Goal: Transaction & Acquisition: Book appointment/travel/reservation

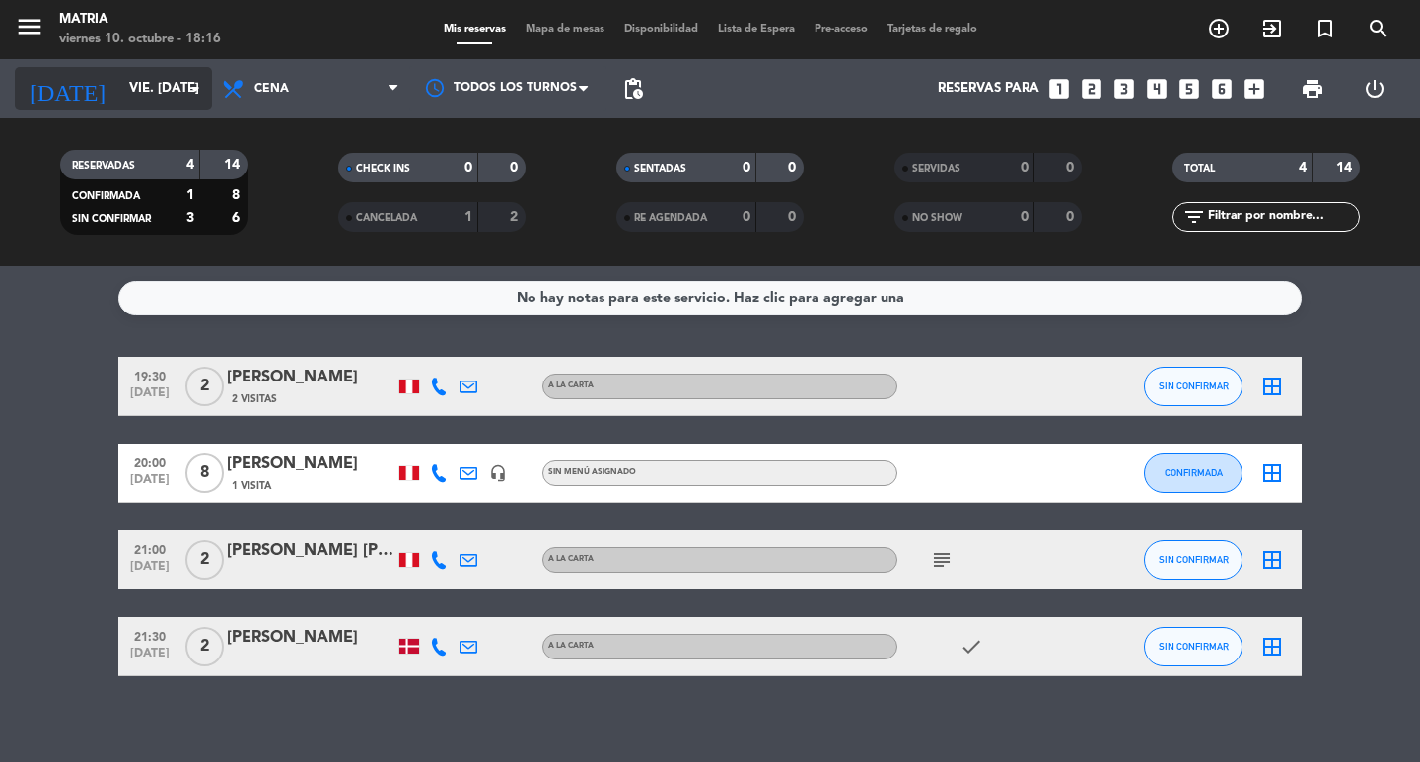
click at [138, 93] on input "vie. [DATE]" at bounding box center [206, 89] width 174 height 36
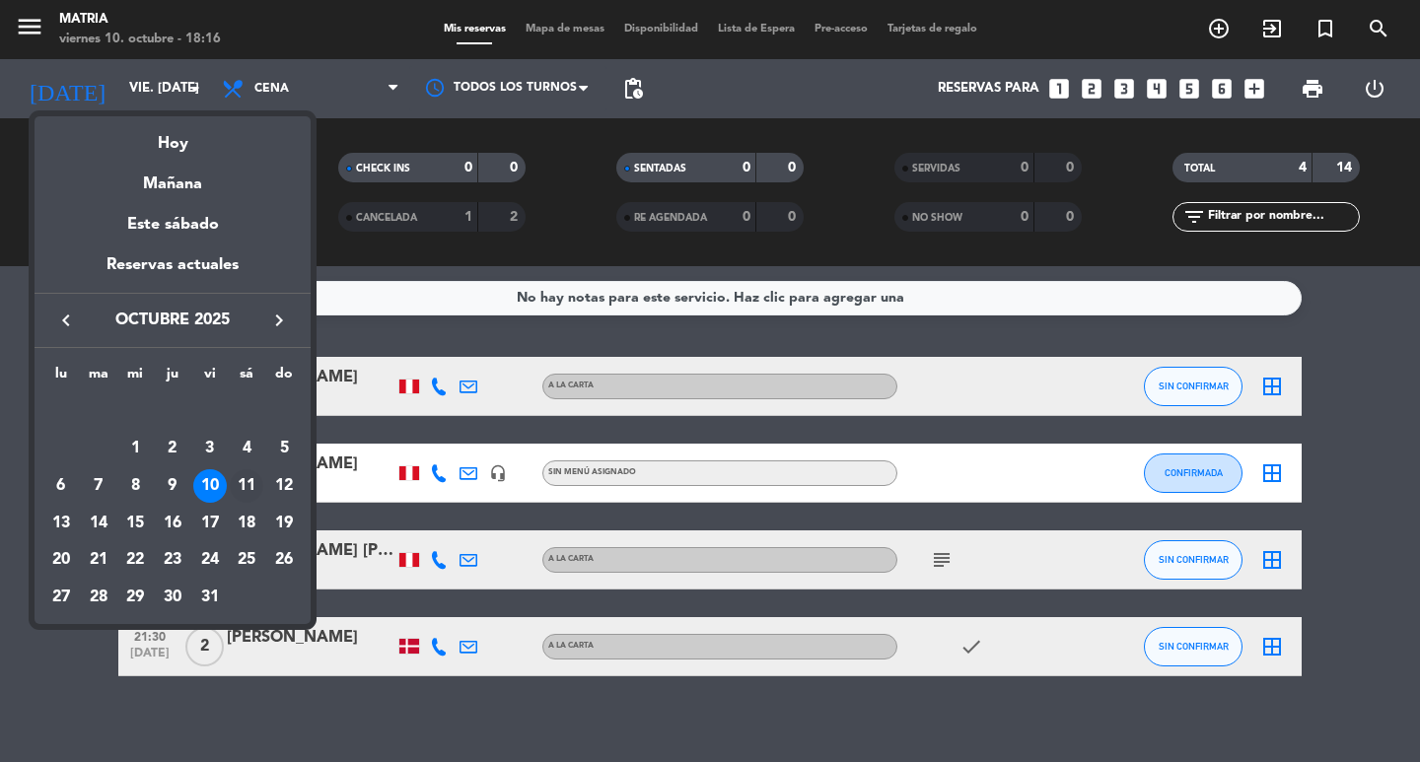
click at [254, 486] on div "11" at bounding box center [247, 486] width 34 height 34
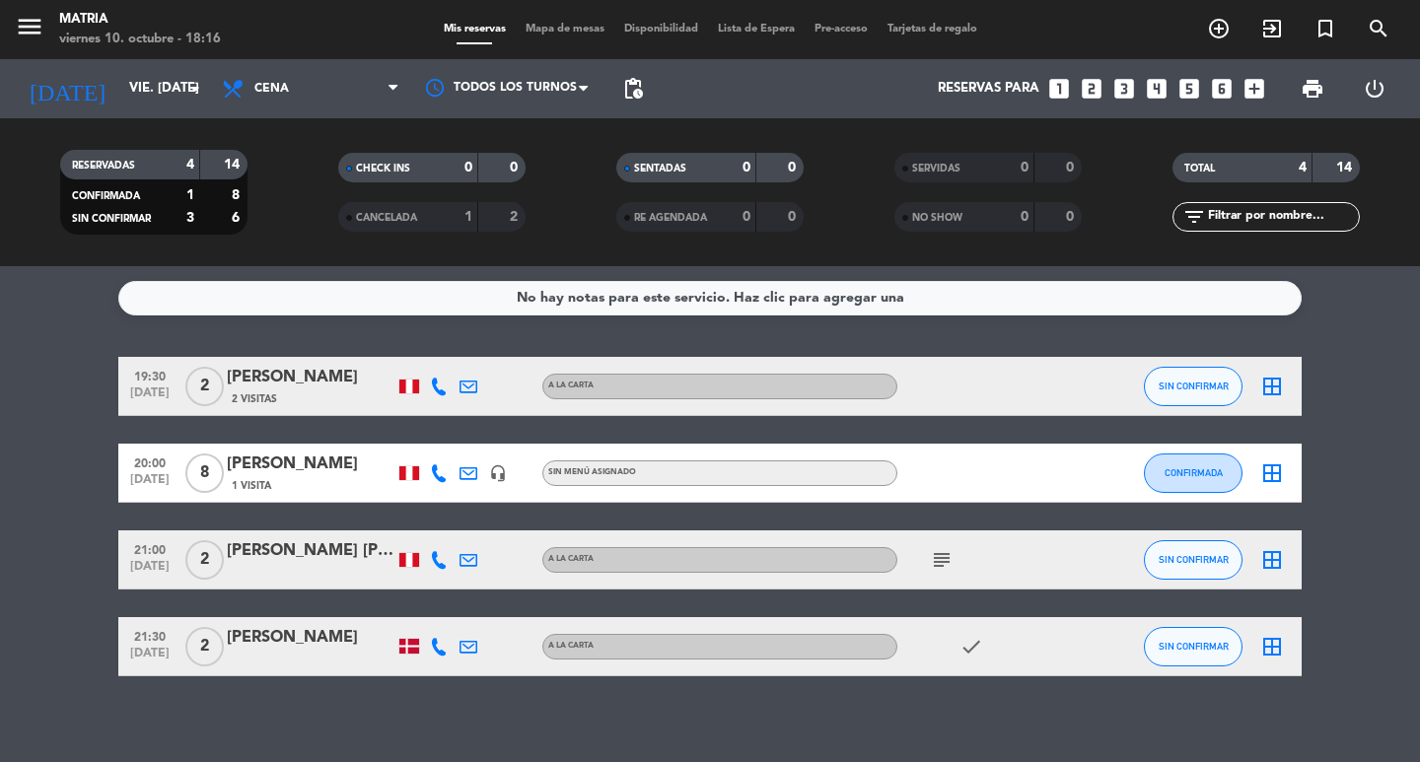
type input "sáb. [DATE]"
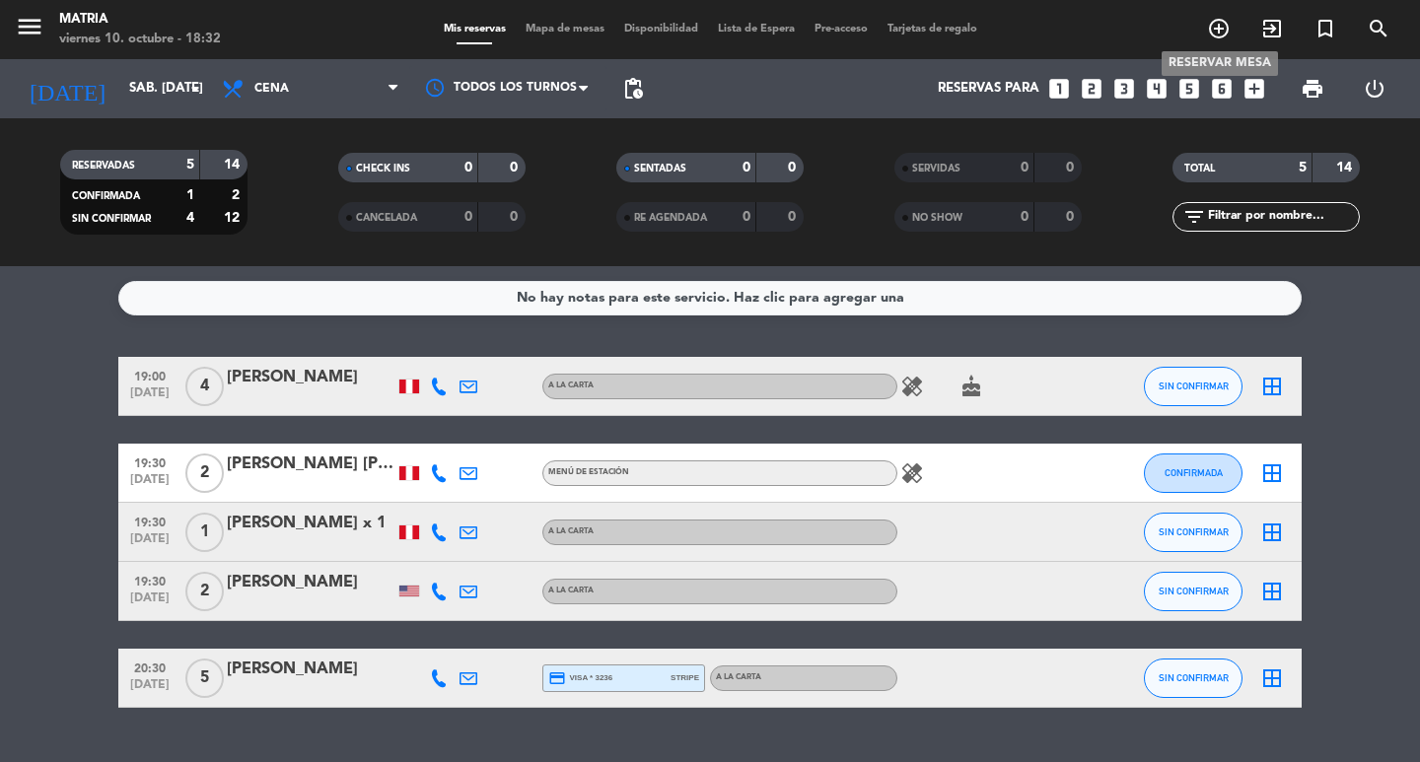
click at [1208, 26] on icon "add_circle_outline" at bounding box center [1219, 29] width 24 height 24
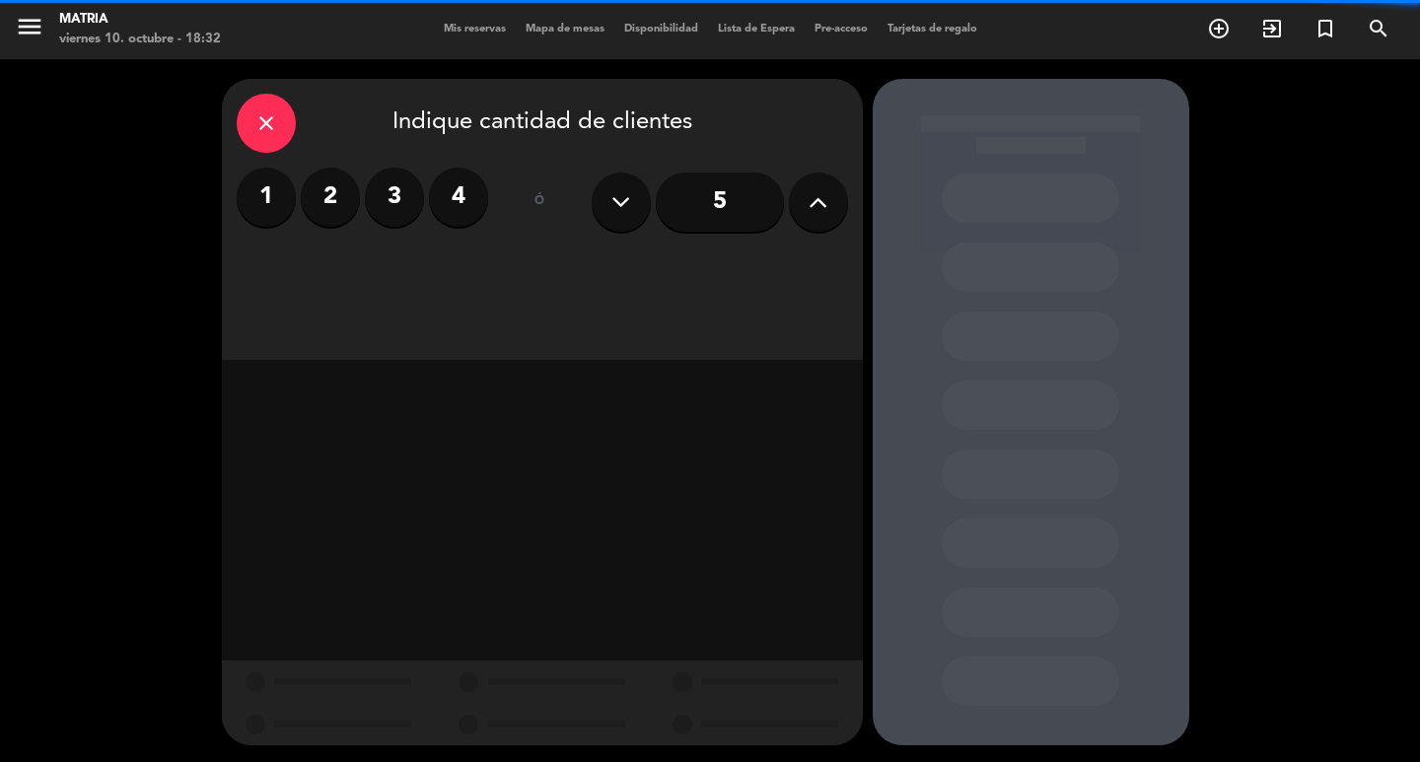
click at [720, 202] on input "5" at bounding box center [720, 202] width 128 height 59
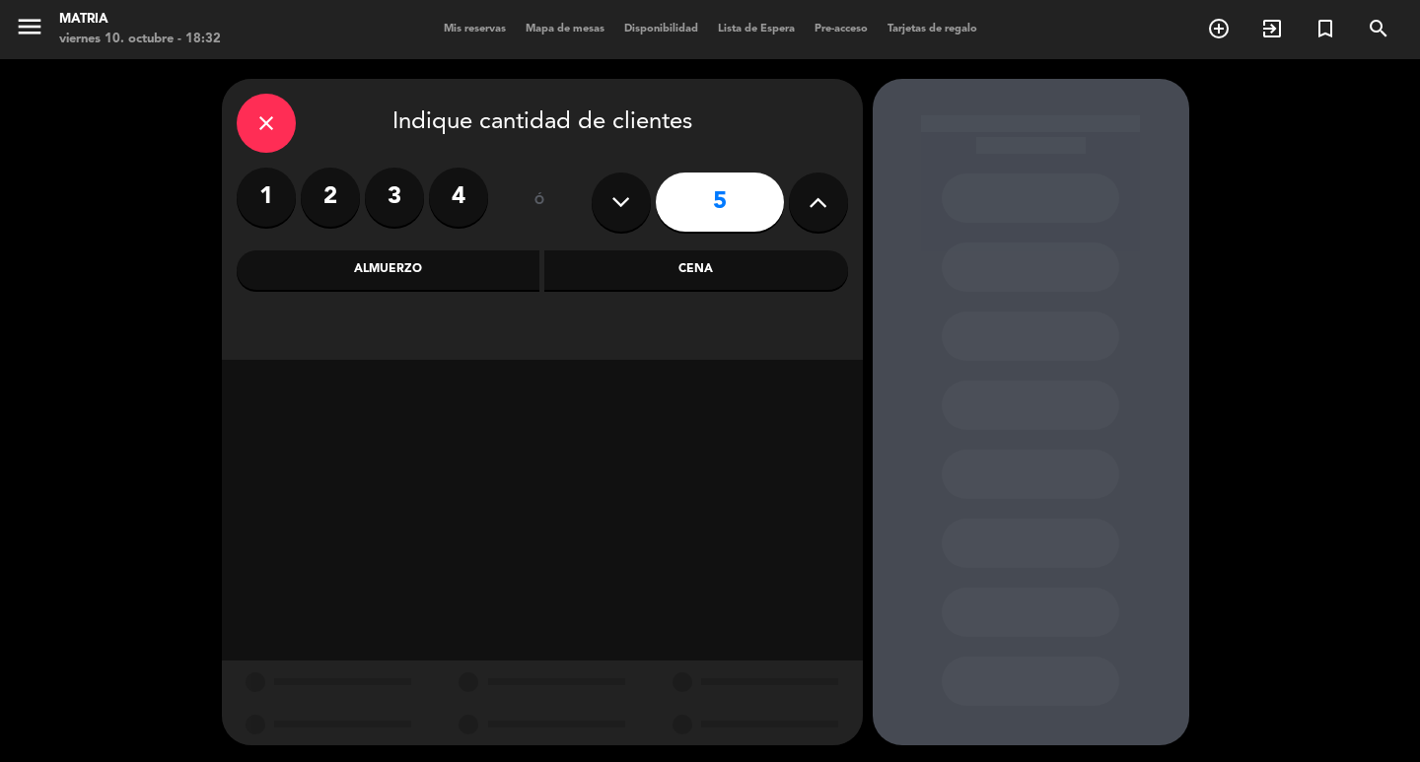
click at [674, 282] on div "Cena" at bounding box center [696, 269] width 304 height 39
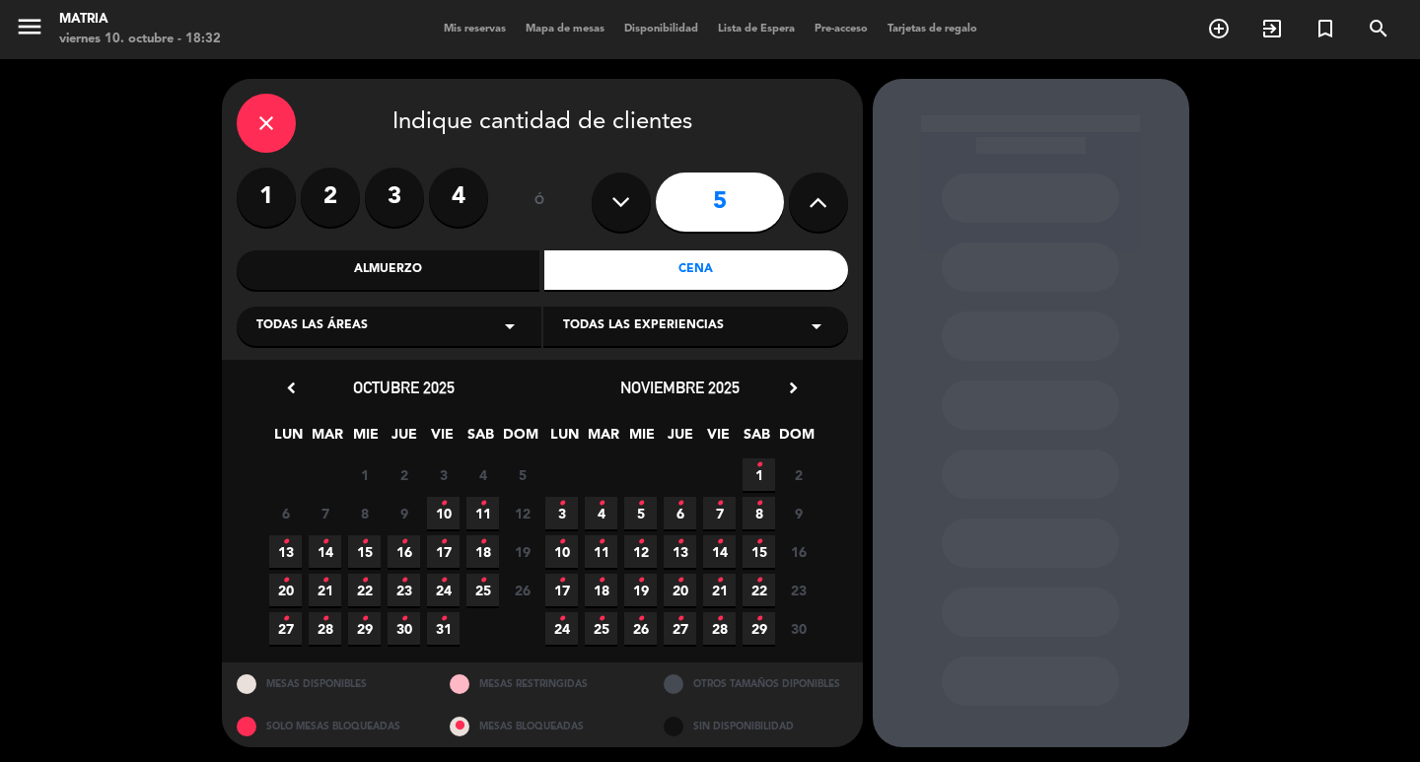
click at [436, 625] on span "31 •" at bounding box center [443, 628] width 33 height 33
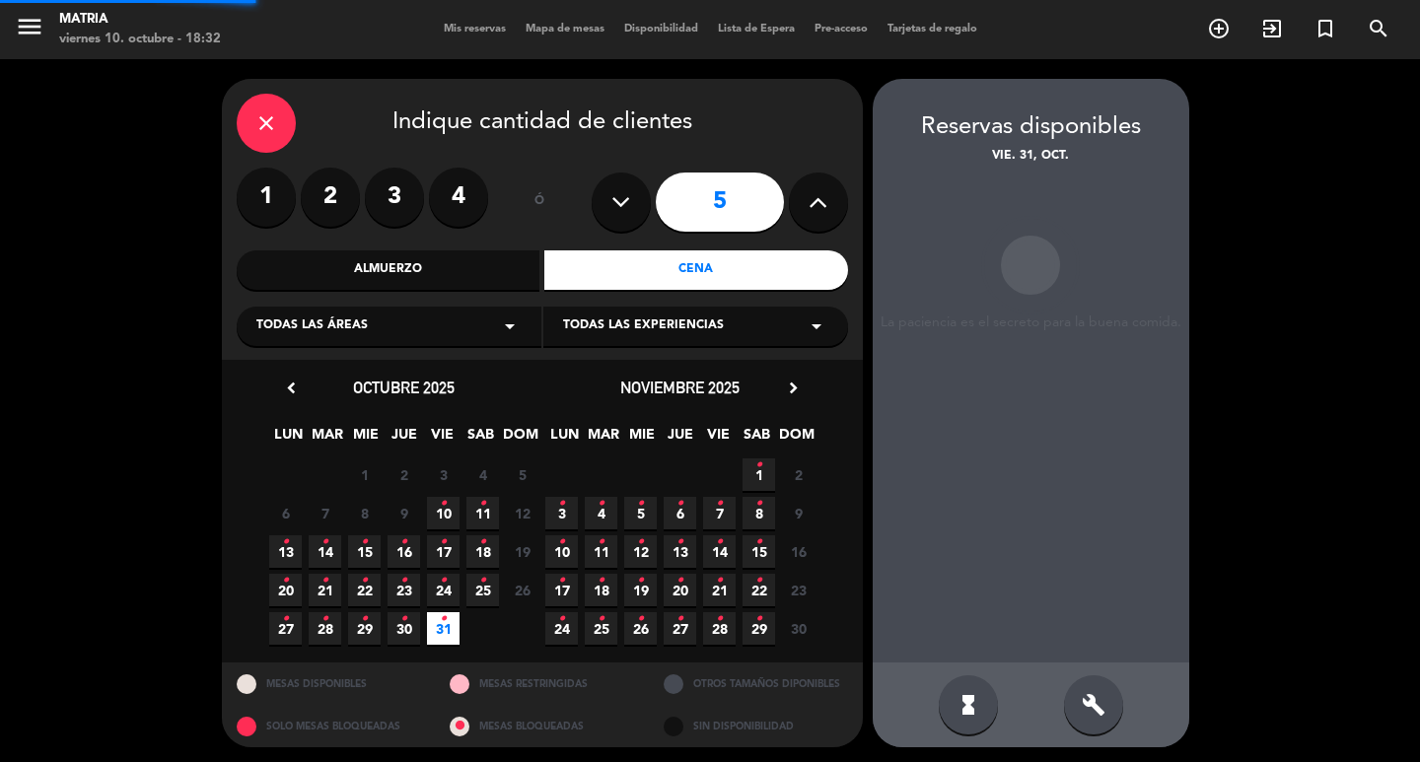
scroll to position [4, 0]
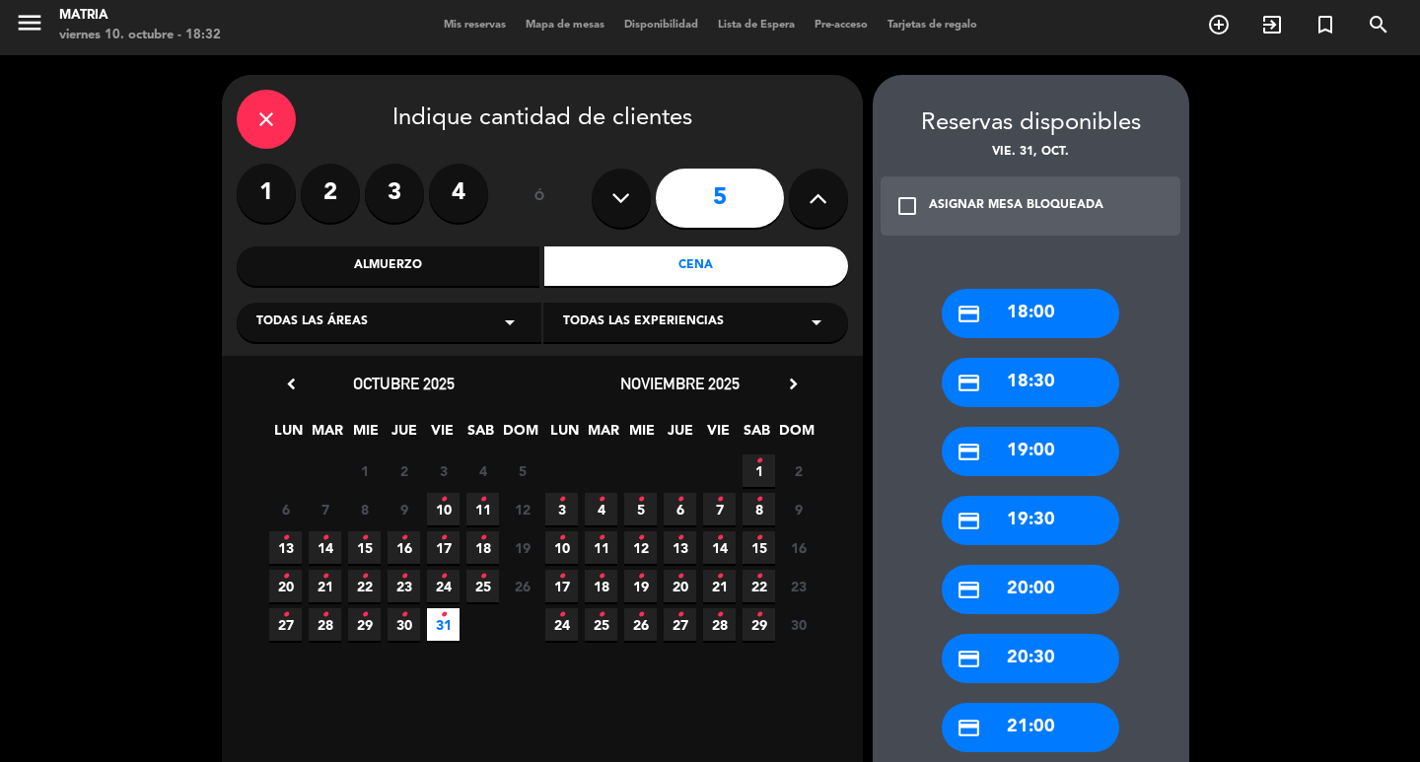
click at [1074, 446] on div "credit_card 19:00" at bounding box center [1031, 451] width 178 height 49
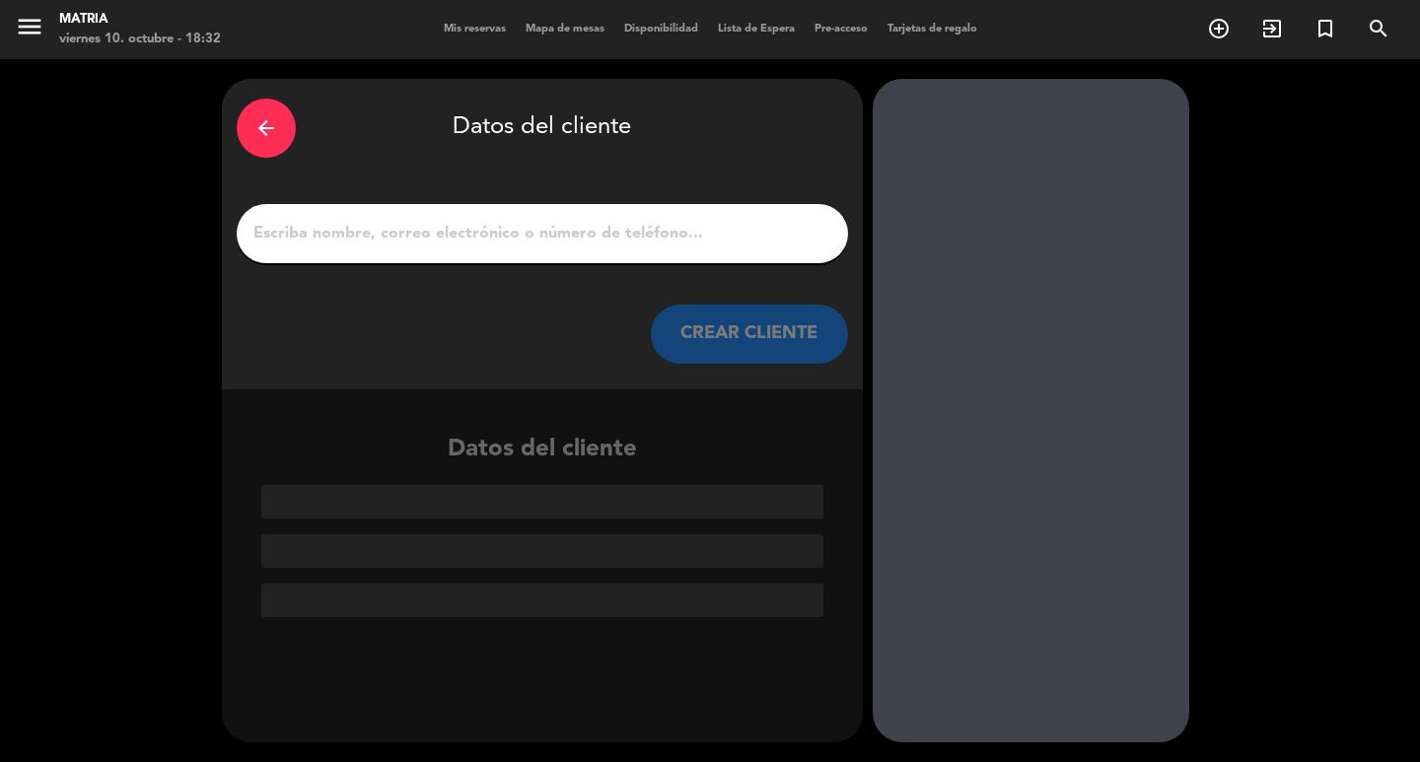
scroll to position [0, 0]
click at [612, 235] on input "1" at bounding box center [542, 234] width 582 height 28
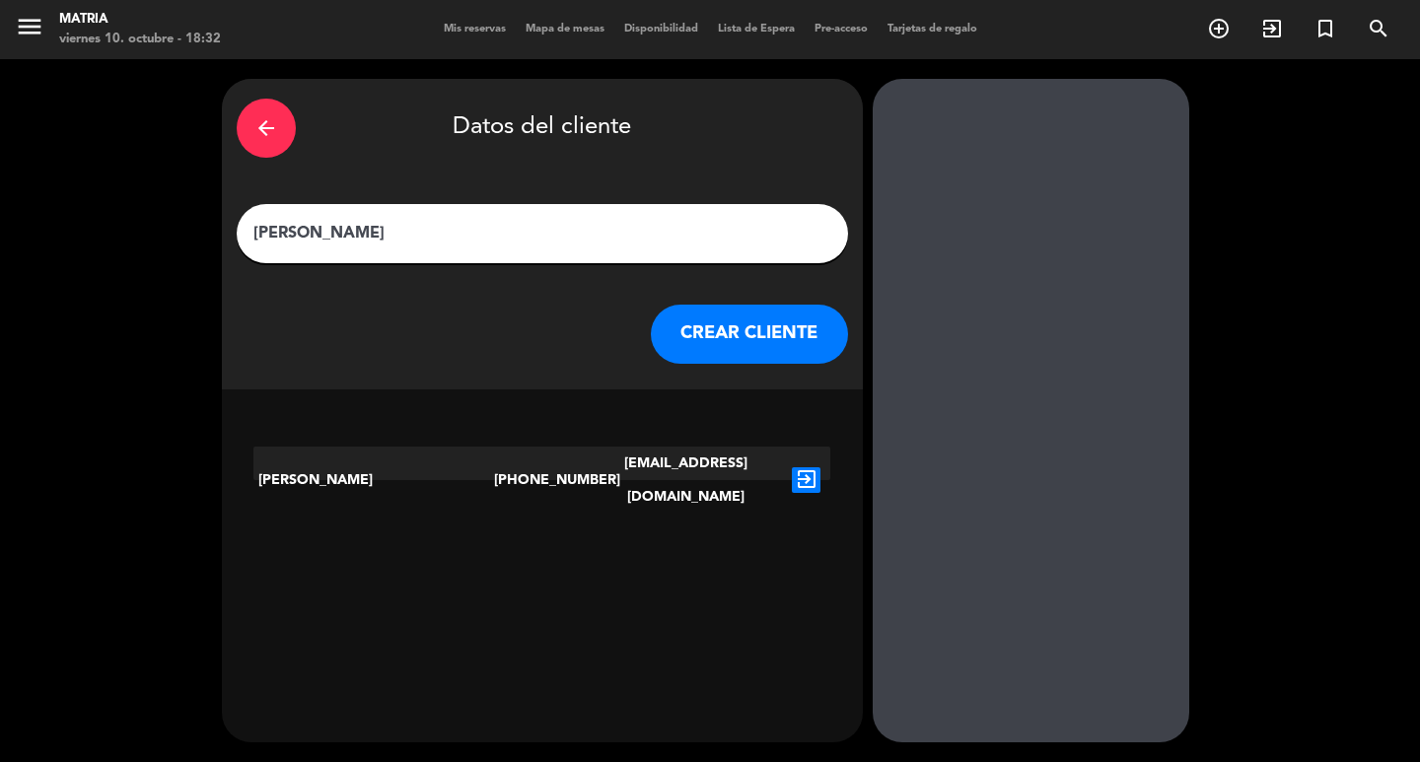
type input "[PERSON_NAME]"
click at [807, 467] on icon "exit_to_app" at bounding box center [806, 480] width 29 height 26
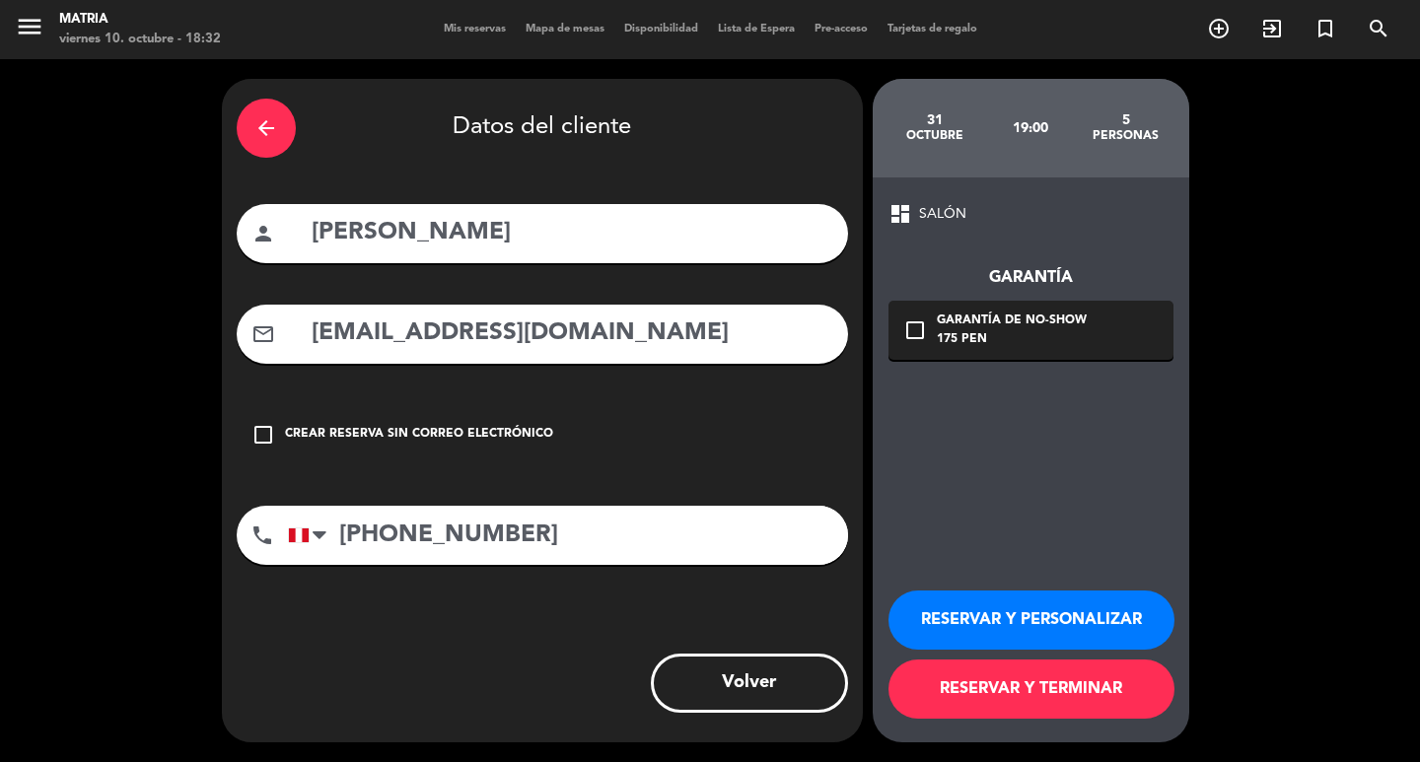
click at [1080, 686] on button "RESERVAR Y TERMINAR" at bounding box center [1032, 689] width 286 height 59
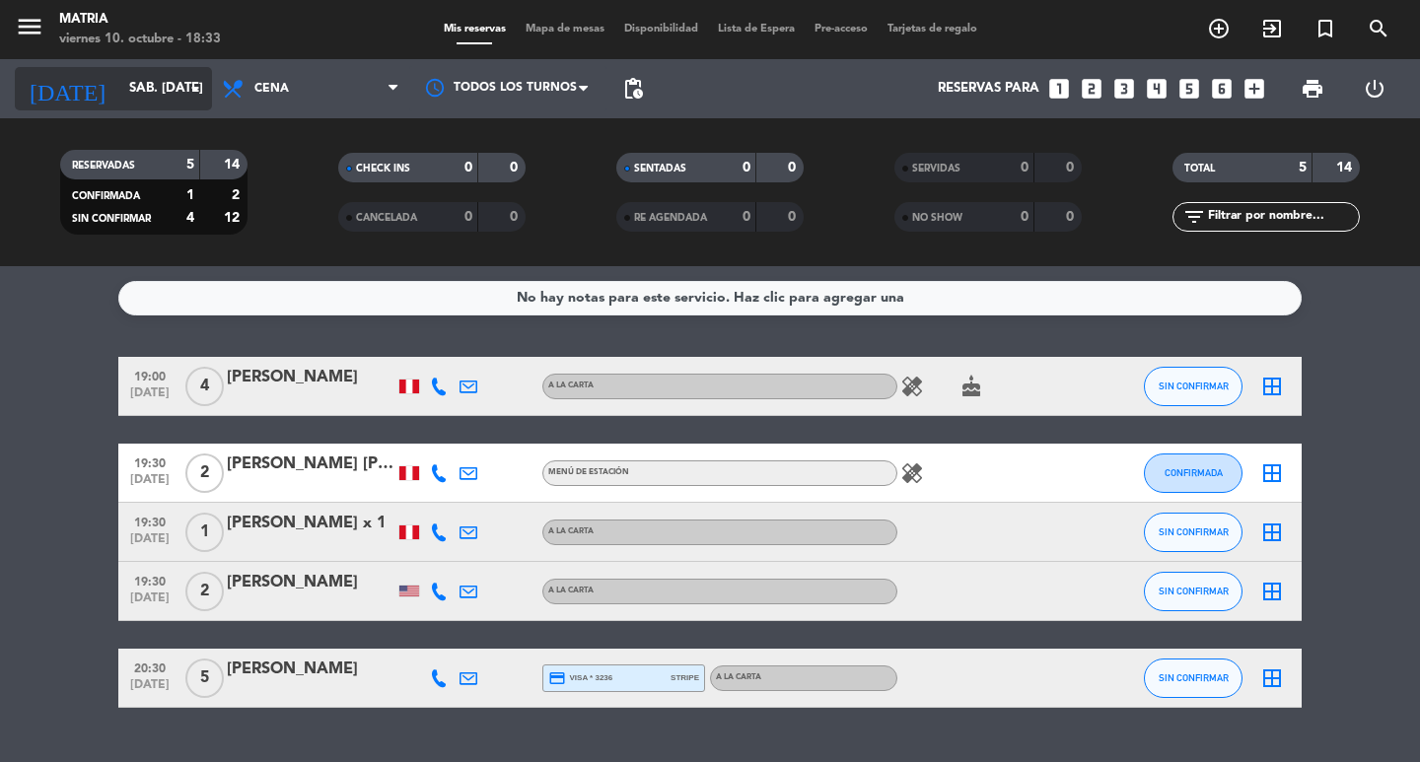
click at [138, 78] on input "sáb. [DATE]" at bounding box center [206, 89] width 174 height 36
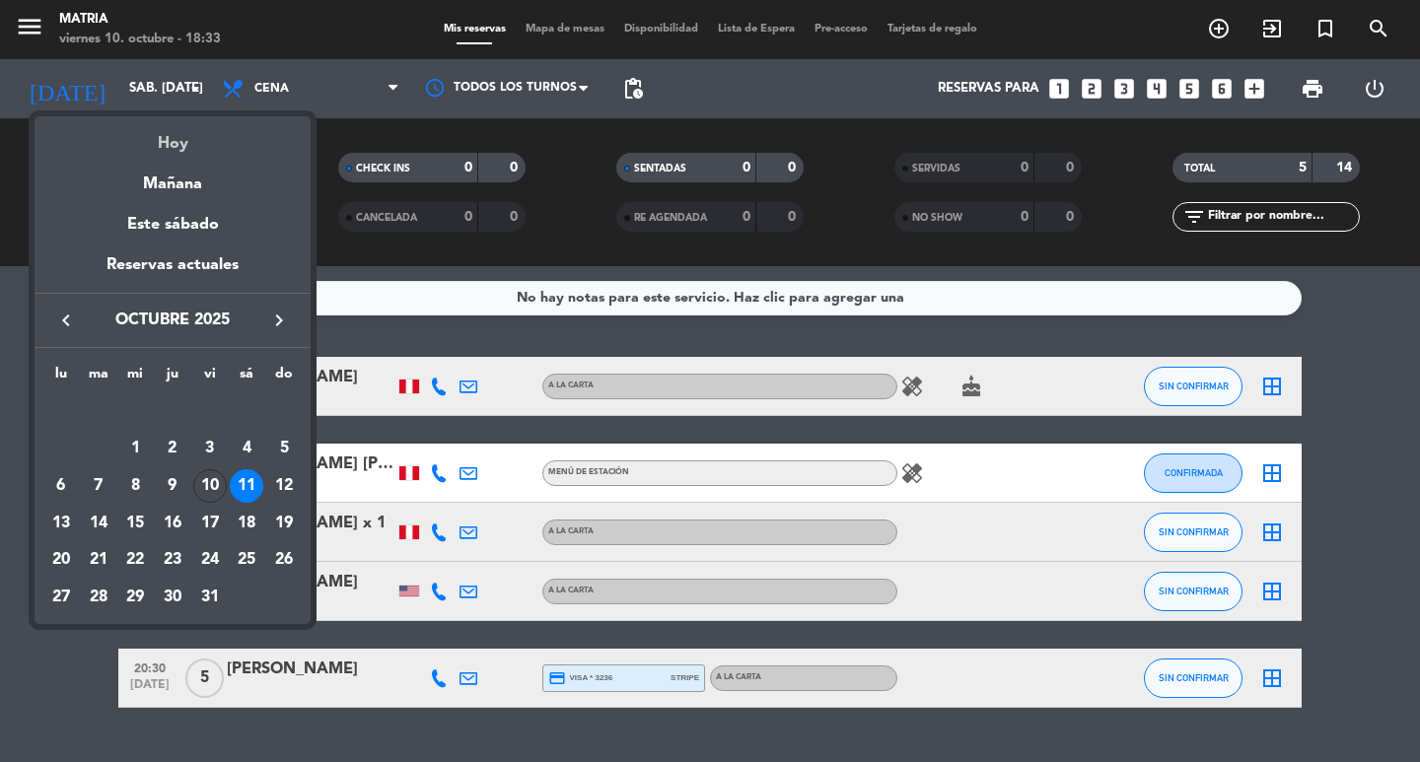
click at [169, 135] on div "Hoy" at bounding box center [173, 136] width 276 height 40
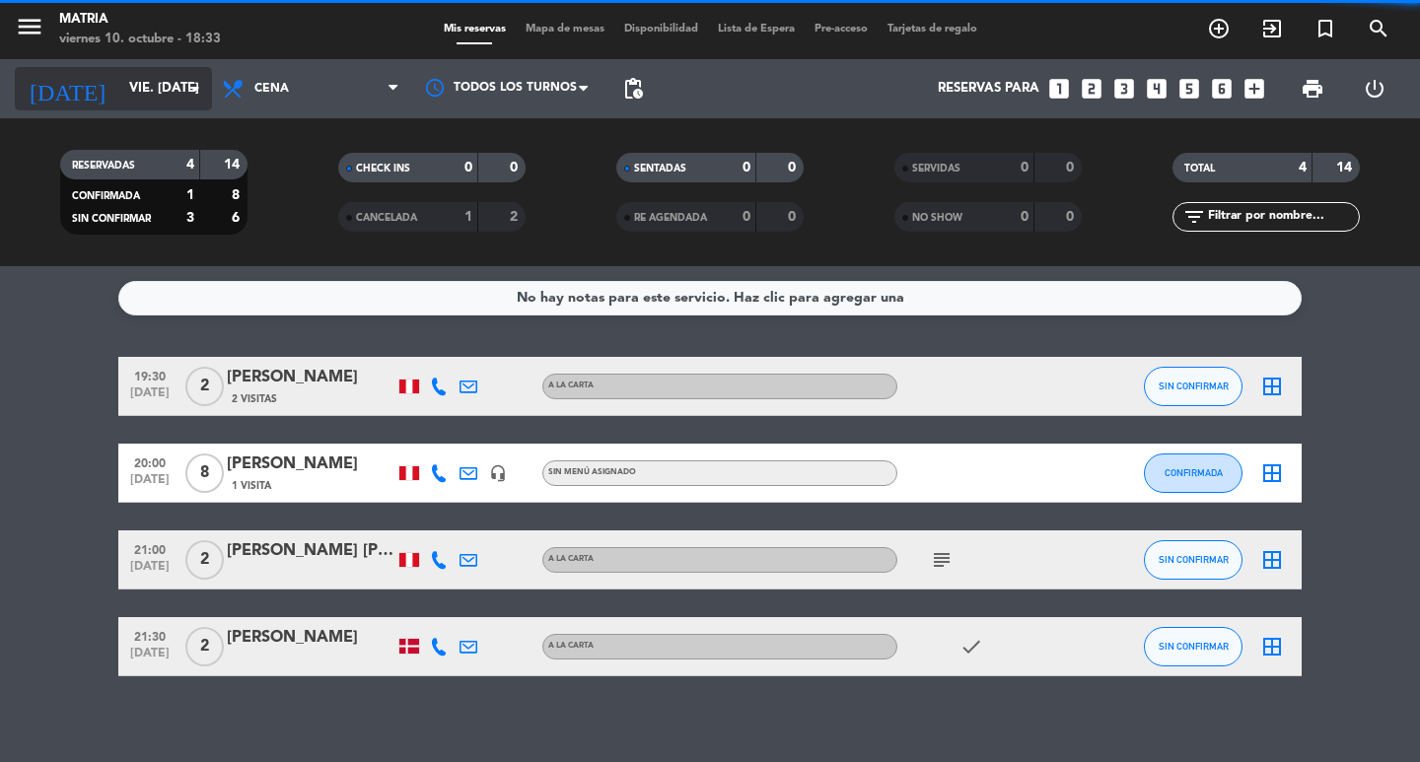
click at [132, 88] on input "vie. [DATE]" at bounding box center [206, 89] width 174 height 36
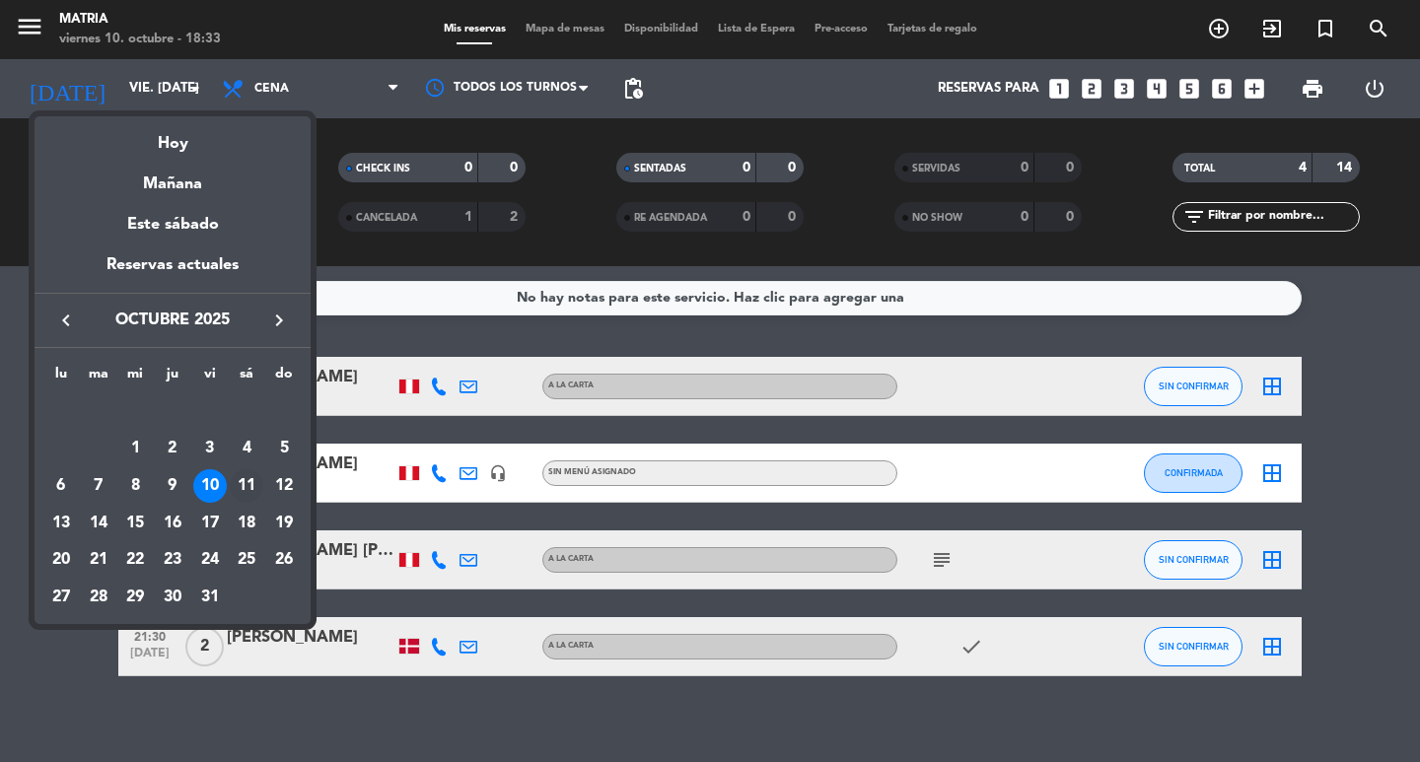
click at [259, 484] on div "11" at bounding box center [247, 486] width 34 height 34
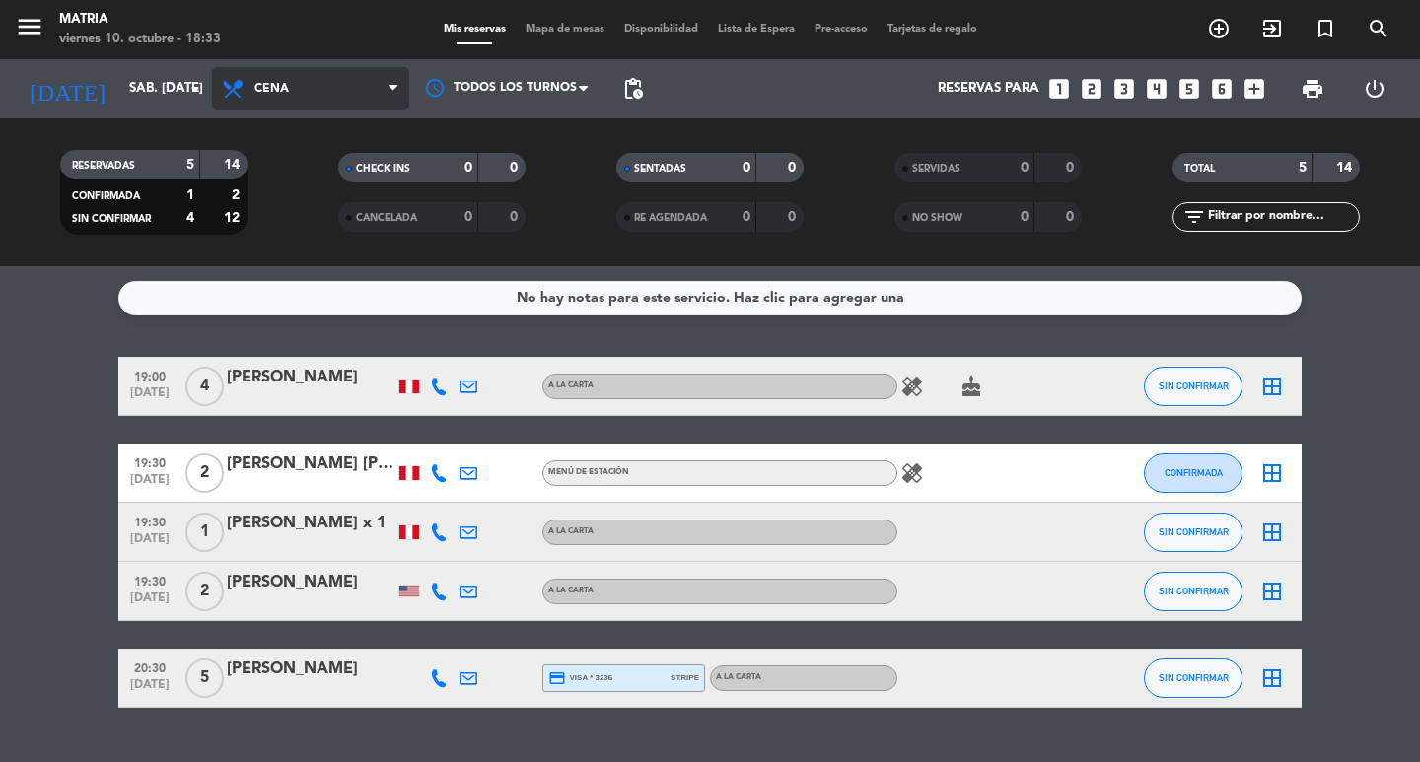
click at [315, 79] on span "Cena" at bounding box center [310, 88] width 197 height 43
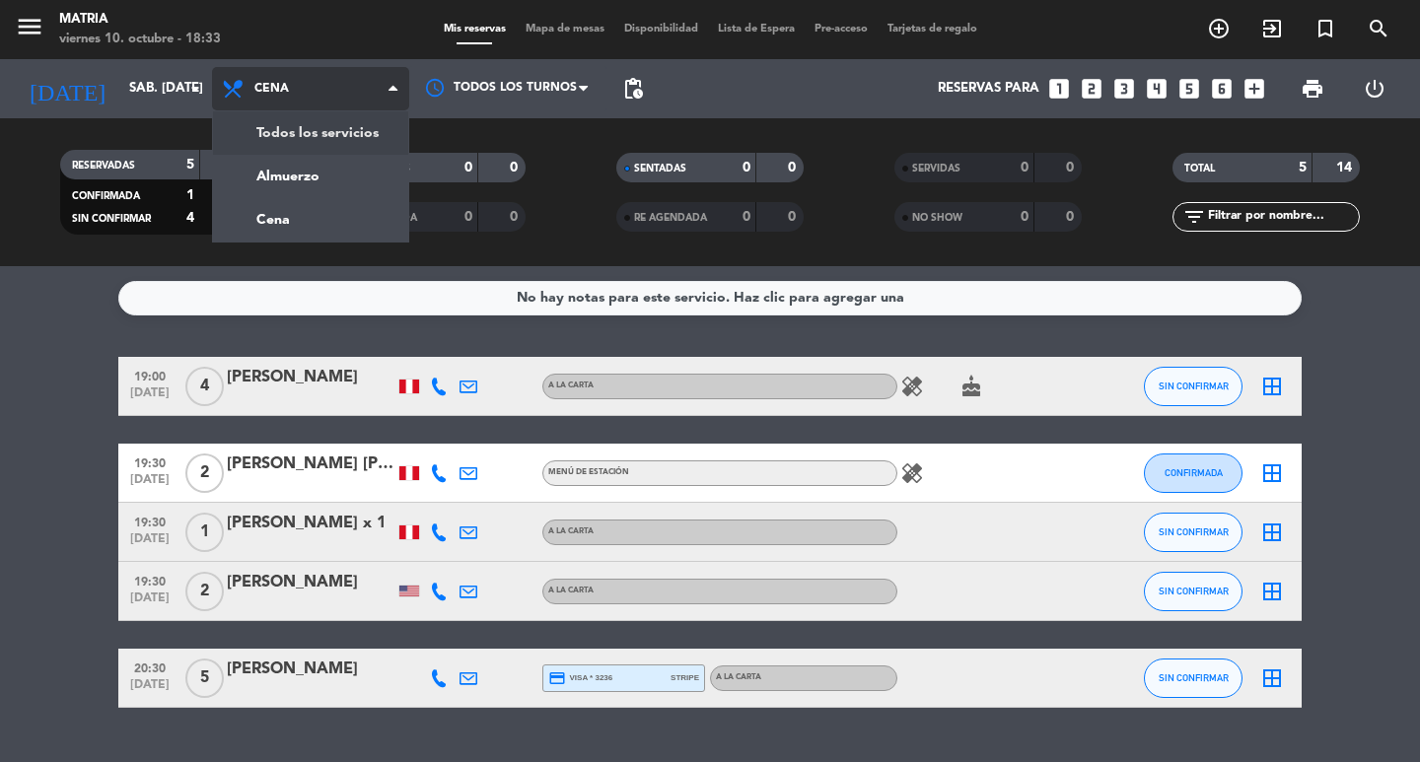
click at [328, 132] on div "menu MATRIA viernes 10. octubre - 18:33 Mis reservas Mapa de mesas Disponibilid…" at bounding box center [710, 133] width 1420 height 266
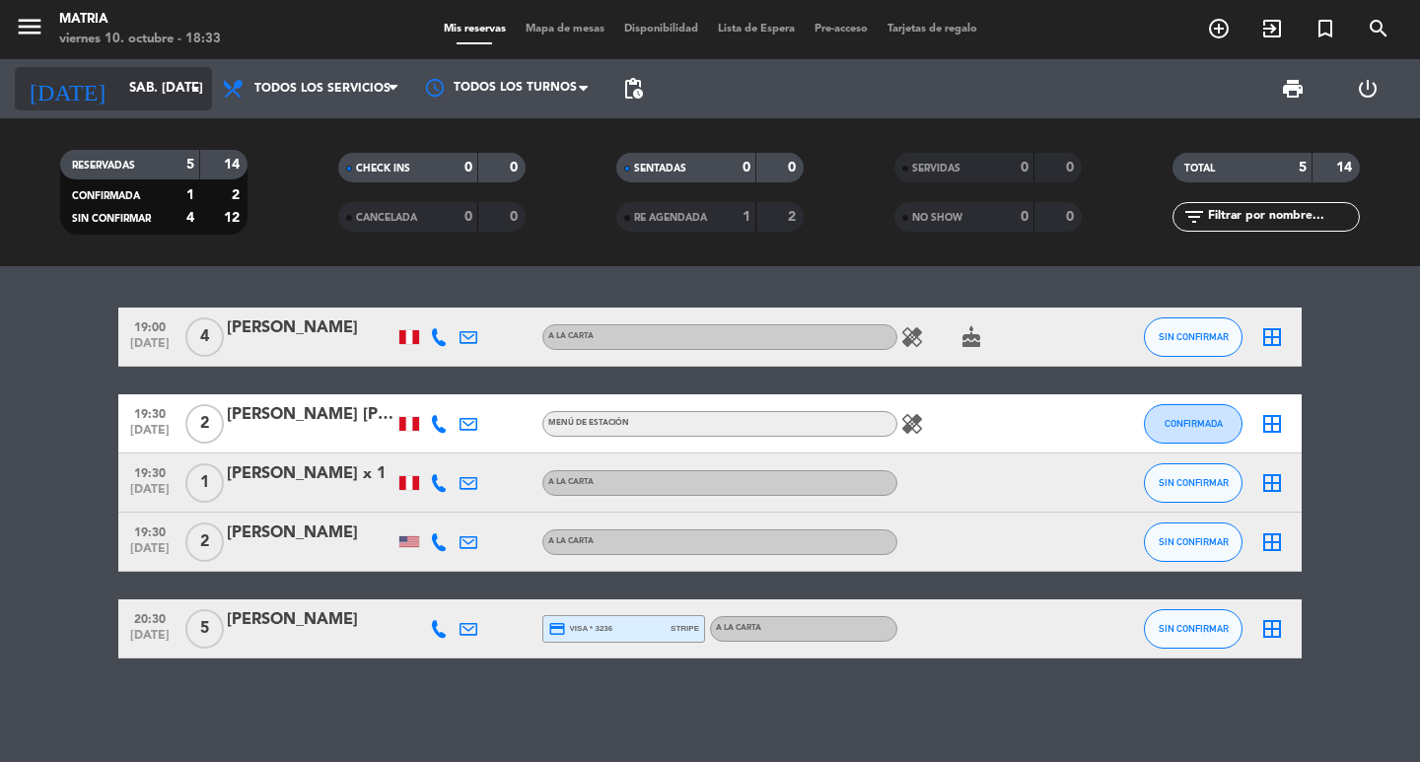
click at [150, 84] on input "sáb. [DATE]" at bounding box center [206, 89] width 174 height 36
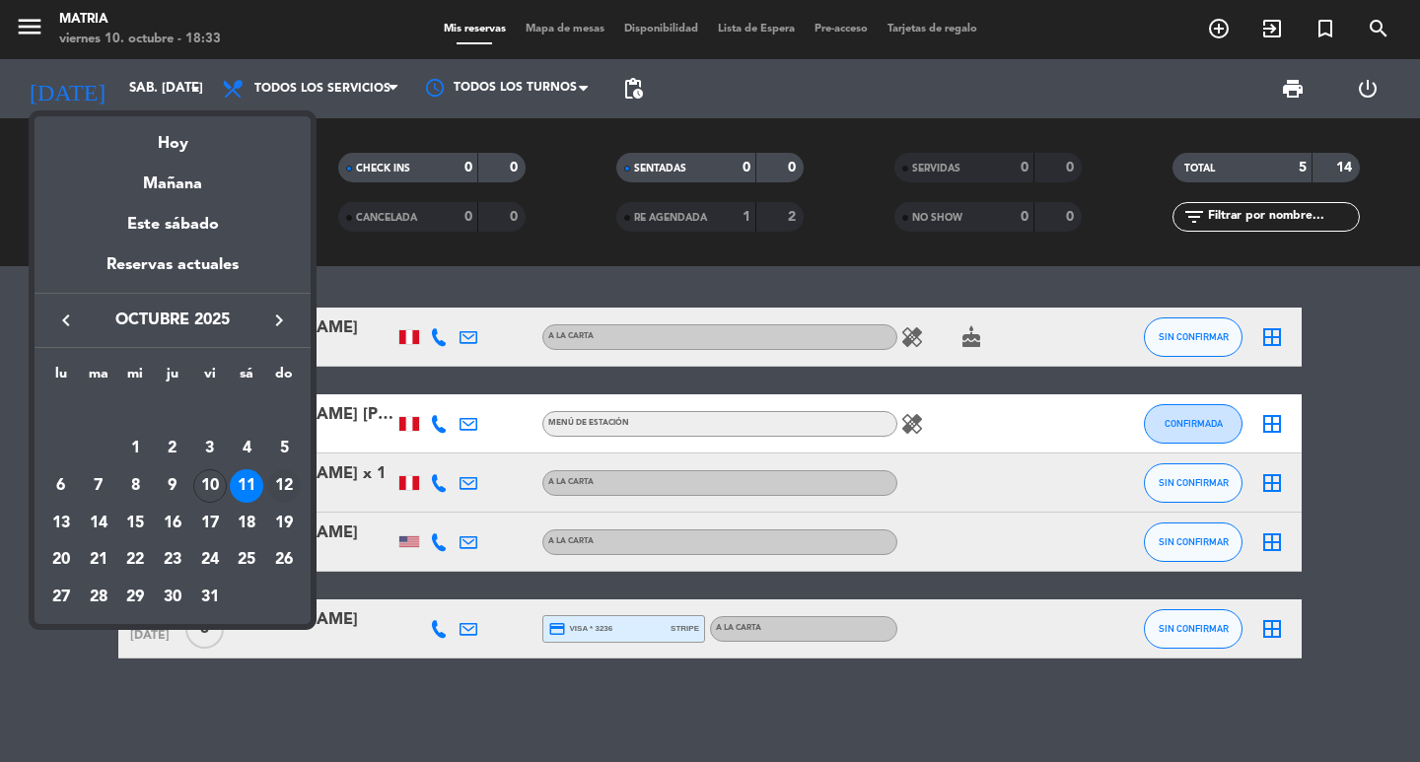
click at [290, 482] on div "12" at bounding box center [284, 486] width 34 height 34
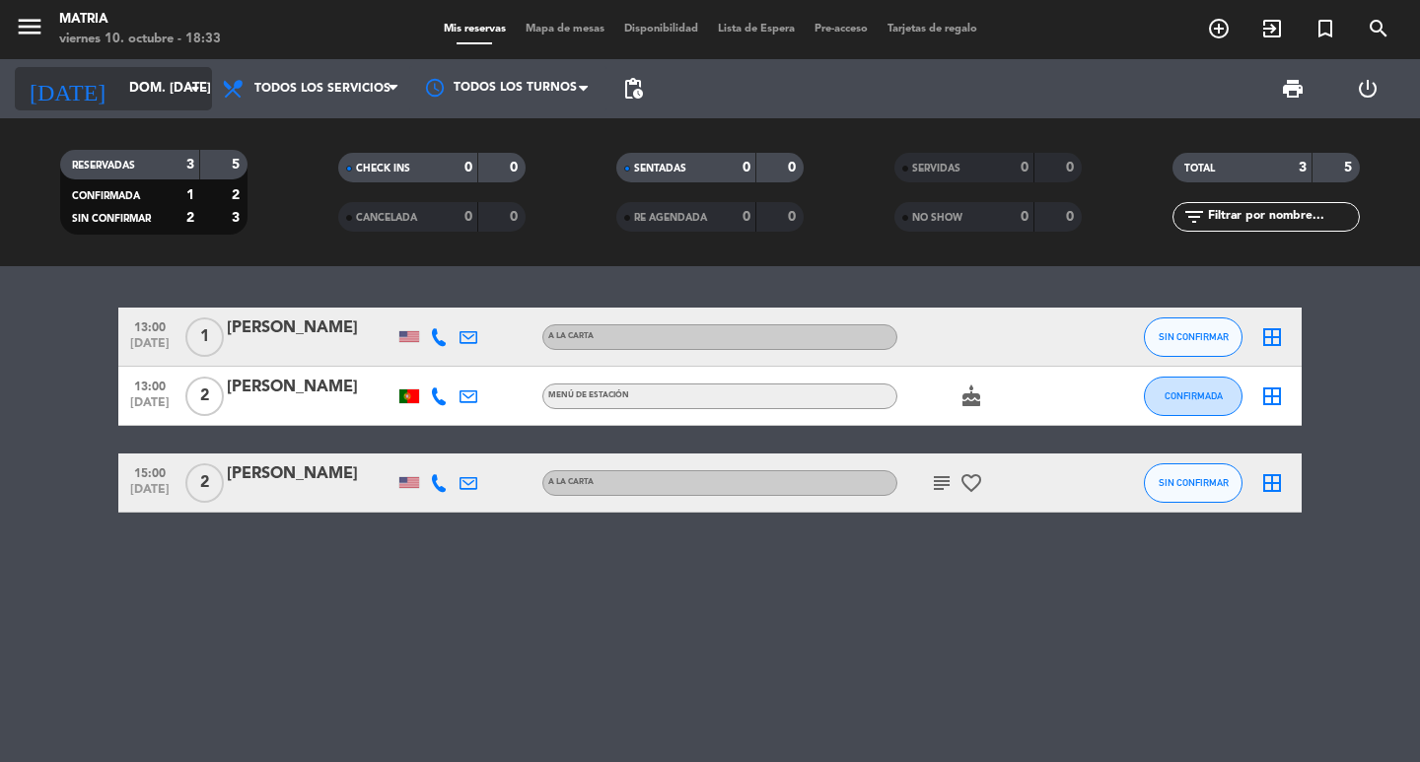
click at [153, 101] on input "dom. [DATE]" at bounding box center [206, 89] width 174 height 36
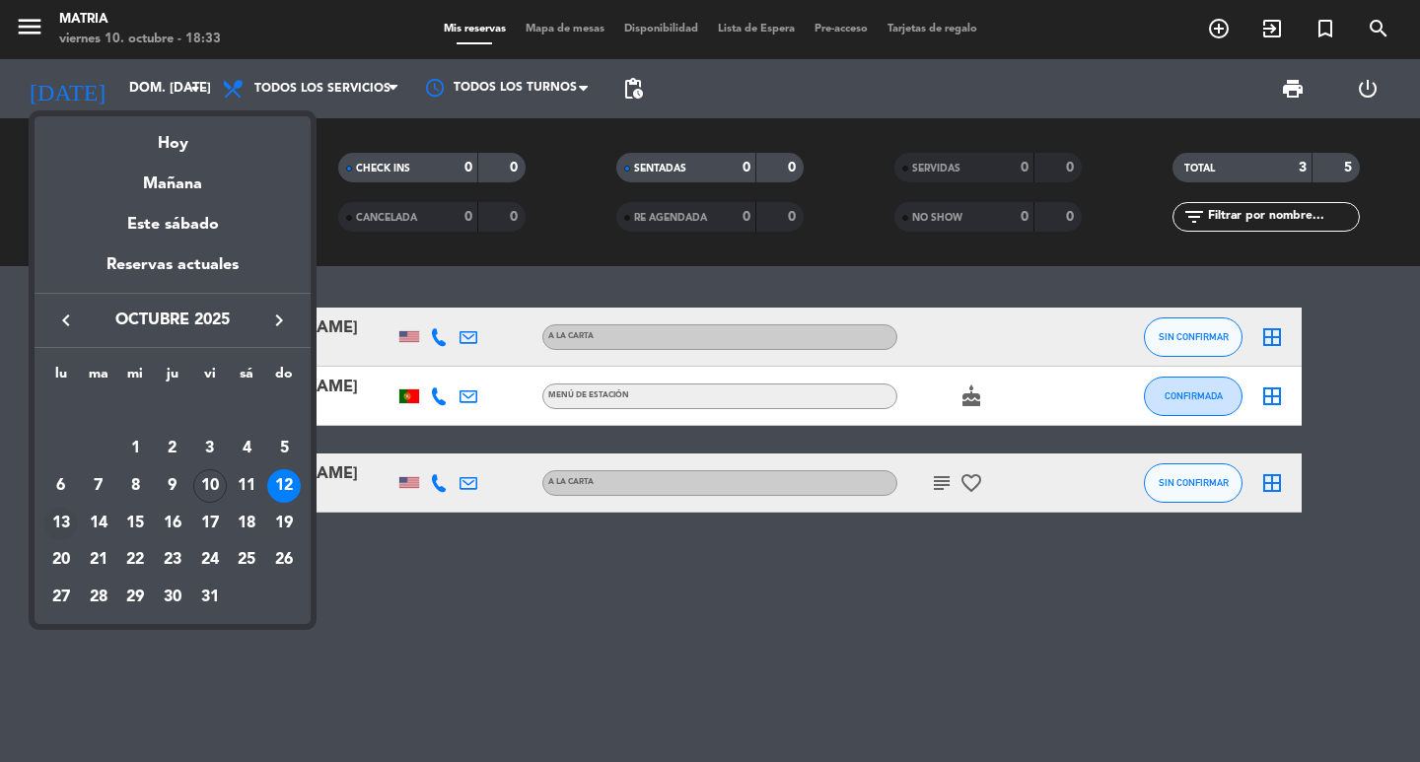
click at [63, 530] on div "13" at bounding box center [61, 524] width 34 height 34
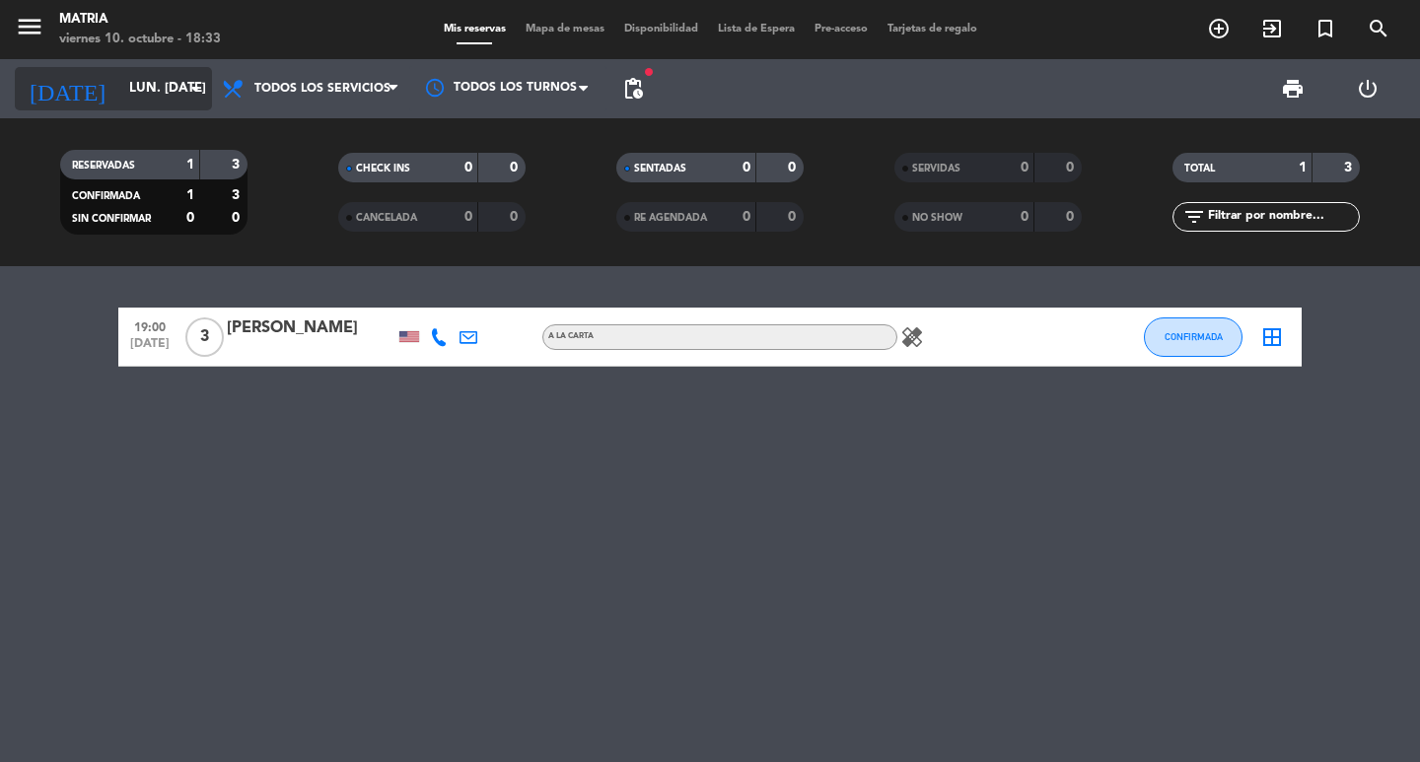
click at [172, 95] on input "lun. [DATE]" at bounding box center [206, 89] width 174 height 36
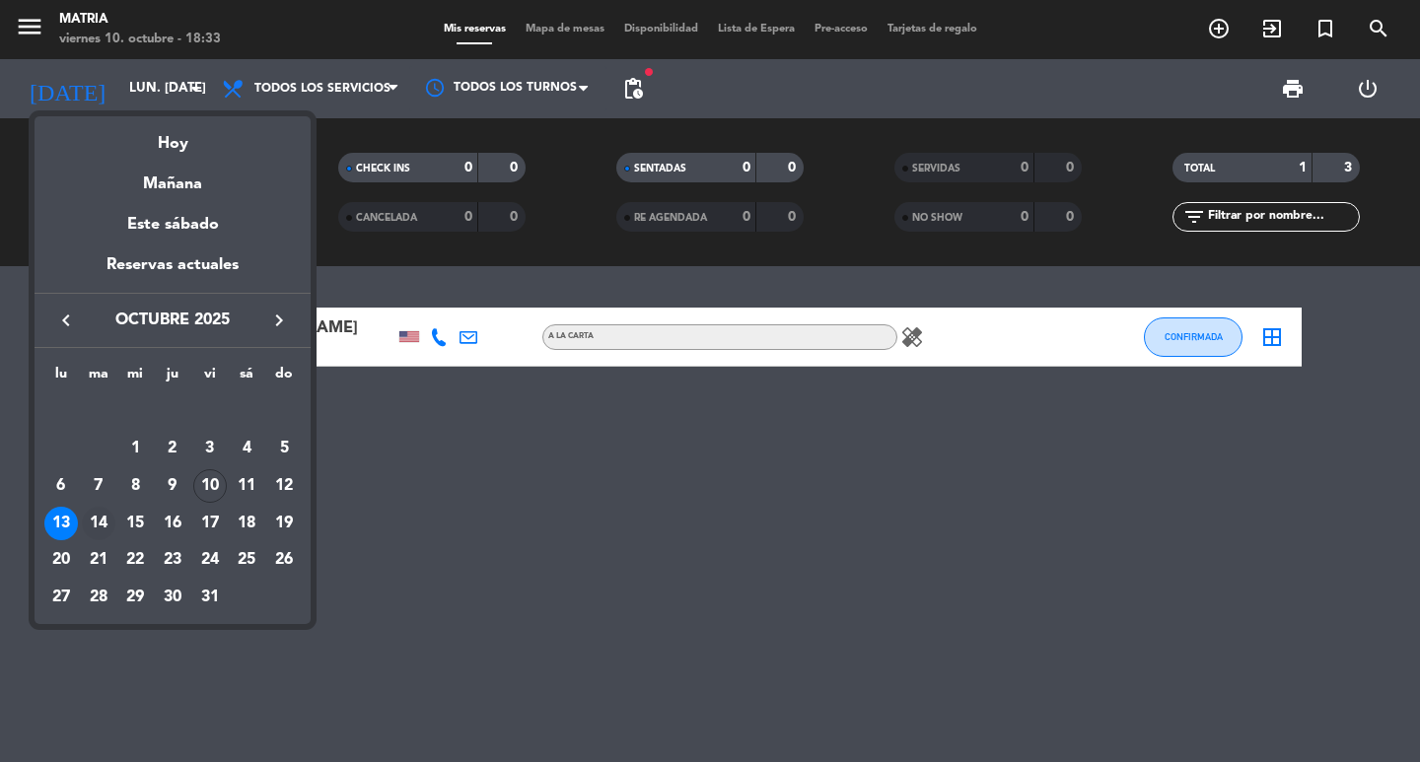
click at [104, 516] on div "14" at bounding box center [99, 524] width 34 height 34
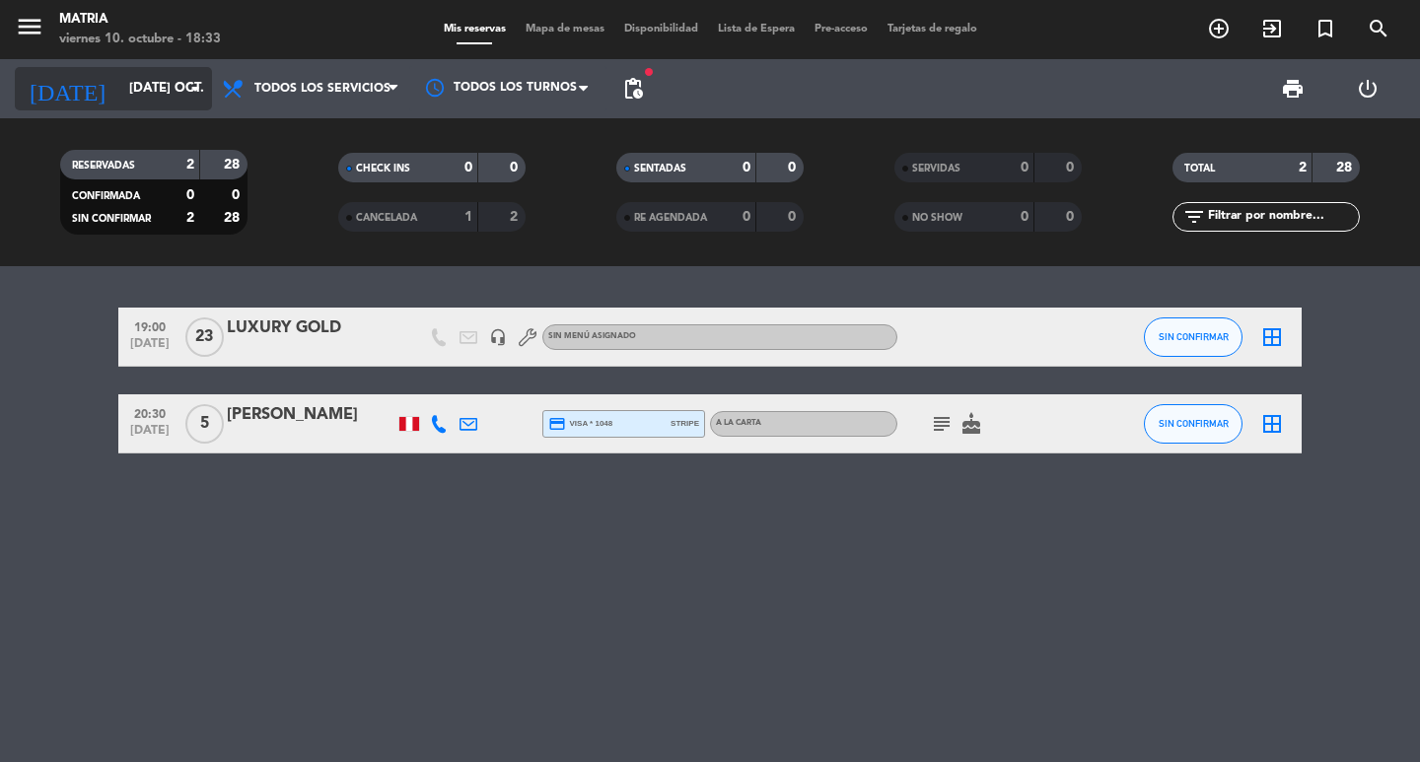
click at [135, 100] on input "[DATE] oct." at bounding box center [206, 89] width 174 height 36
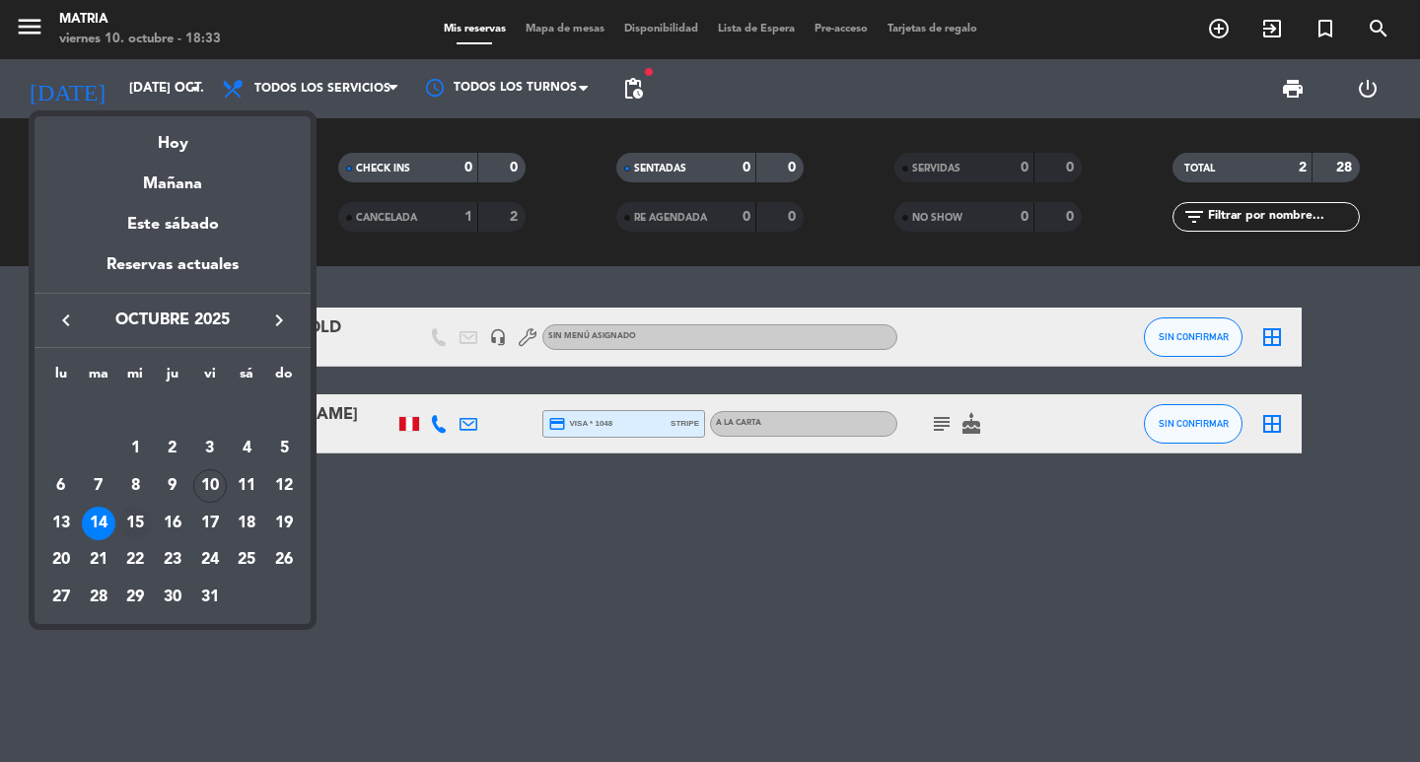
click at [139, 524] on div "15" at bounding box center [135, 524] width 34 height 34
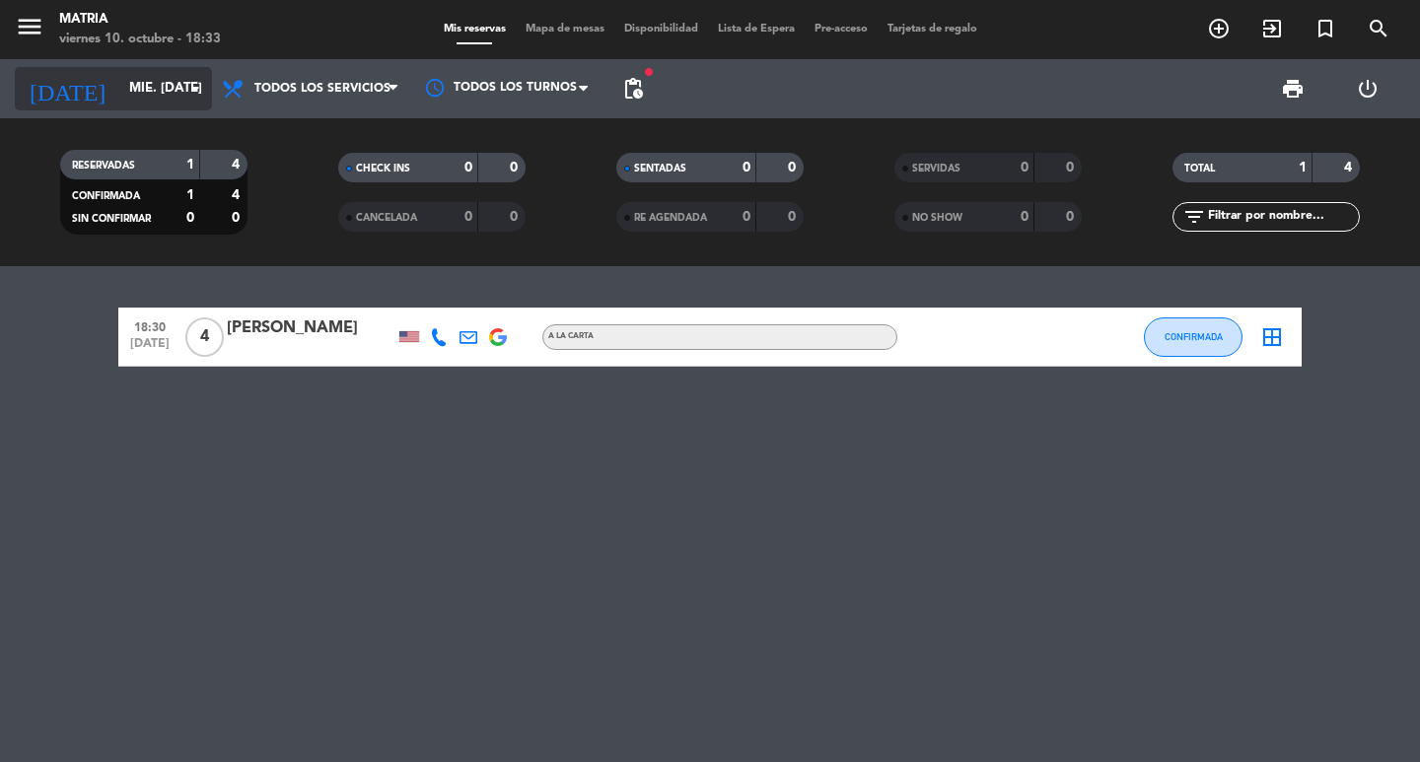
click at [163, 88] on input "mié. [DATE]" at bounding box center [206, 89] width 174 height 36
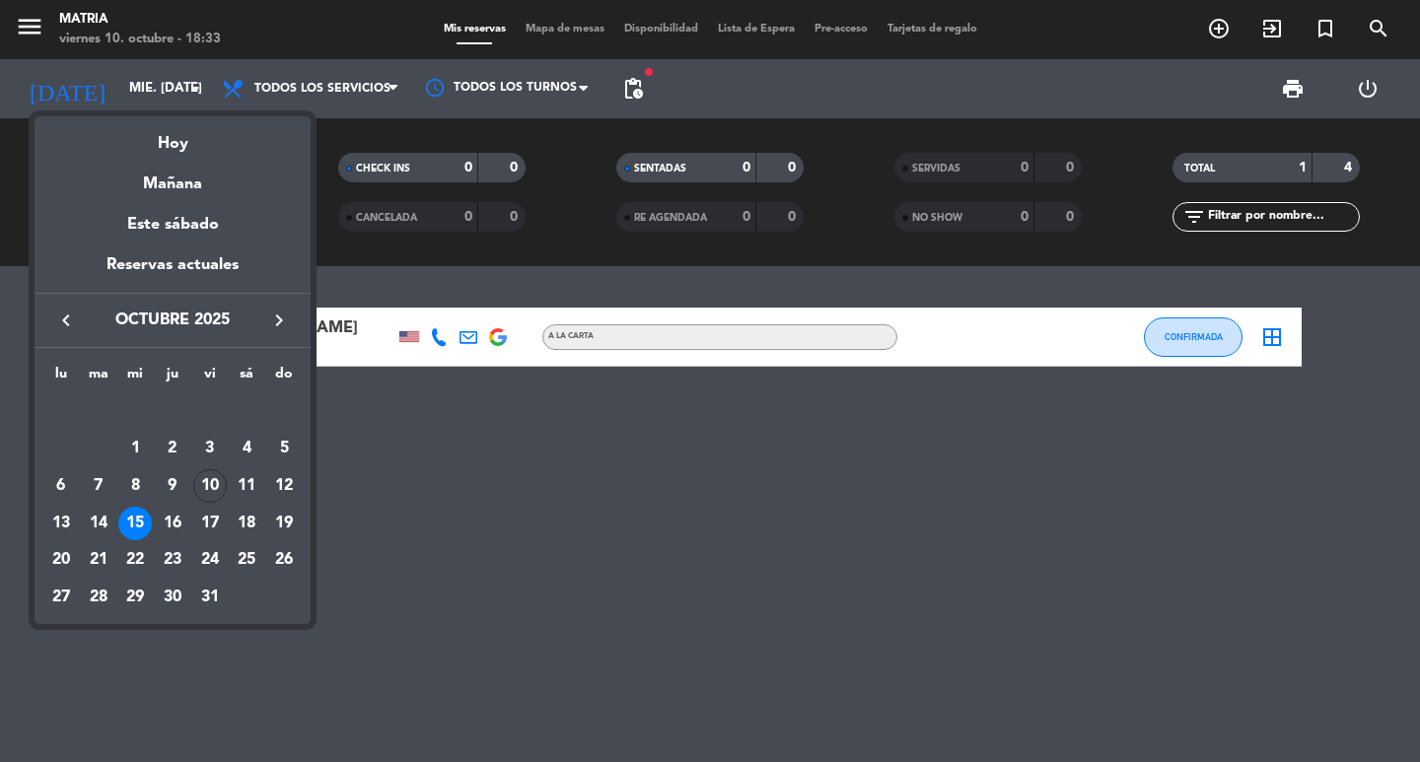
click at [171, 520] on div "16" at bounding box center [173, 524] width 34 height 34
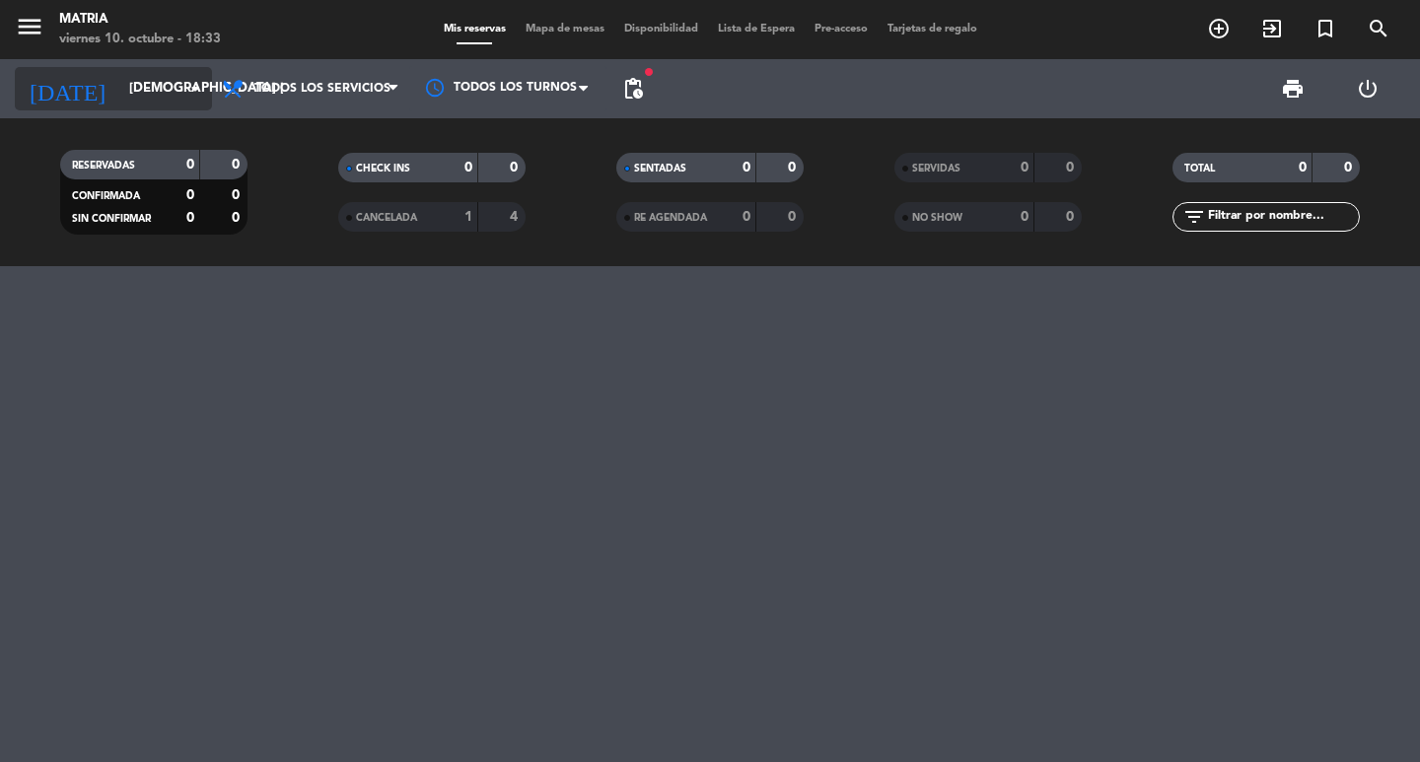
click at [144, 83] on input "[DEMOGRAPHIC_DATA] [DATE]" at bounding box center [206, 89] width 174 height 36
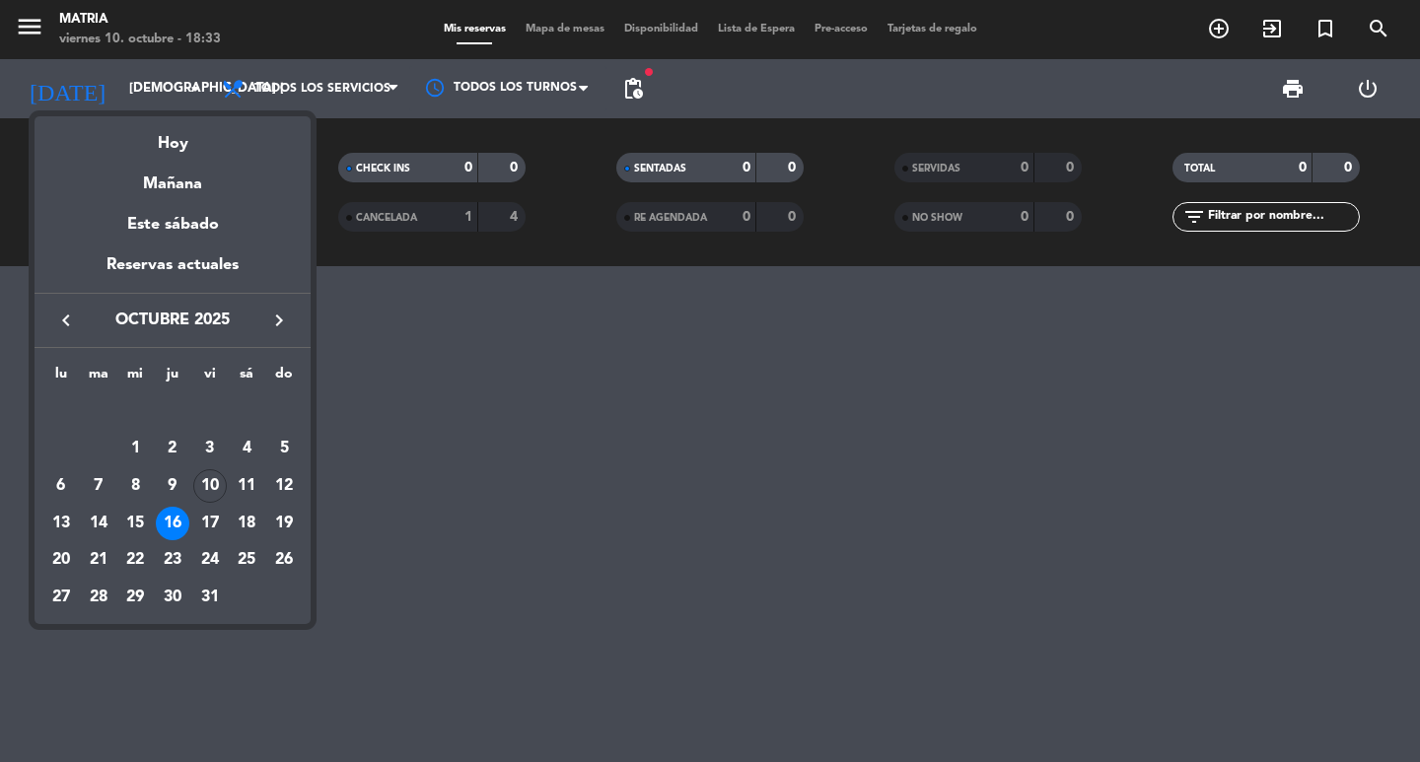
click at [212, 522] on div "17" at bounding box center [210, 524] width 34 height 34
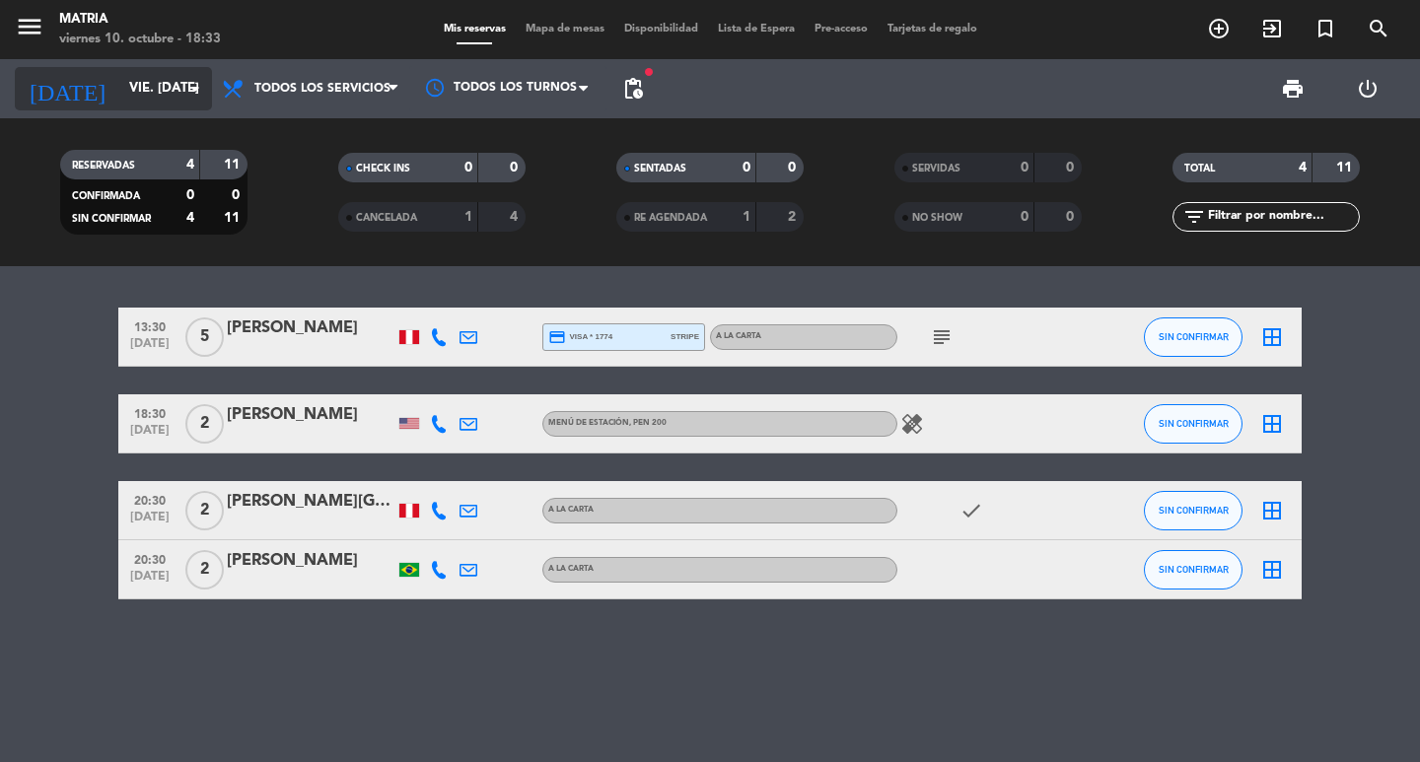
click at [153, 96] on input "vie. [DATE]" at bounding box center [206, 89] width 174 height 36
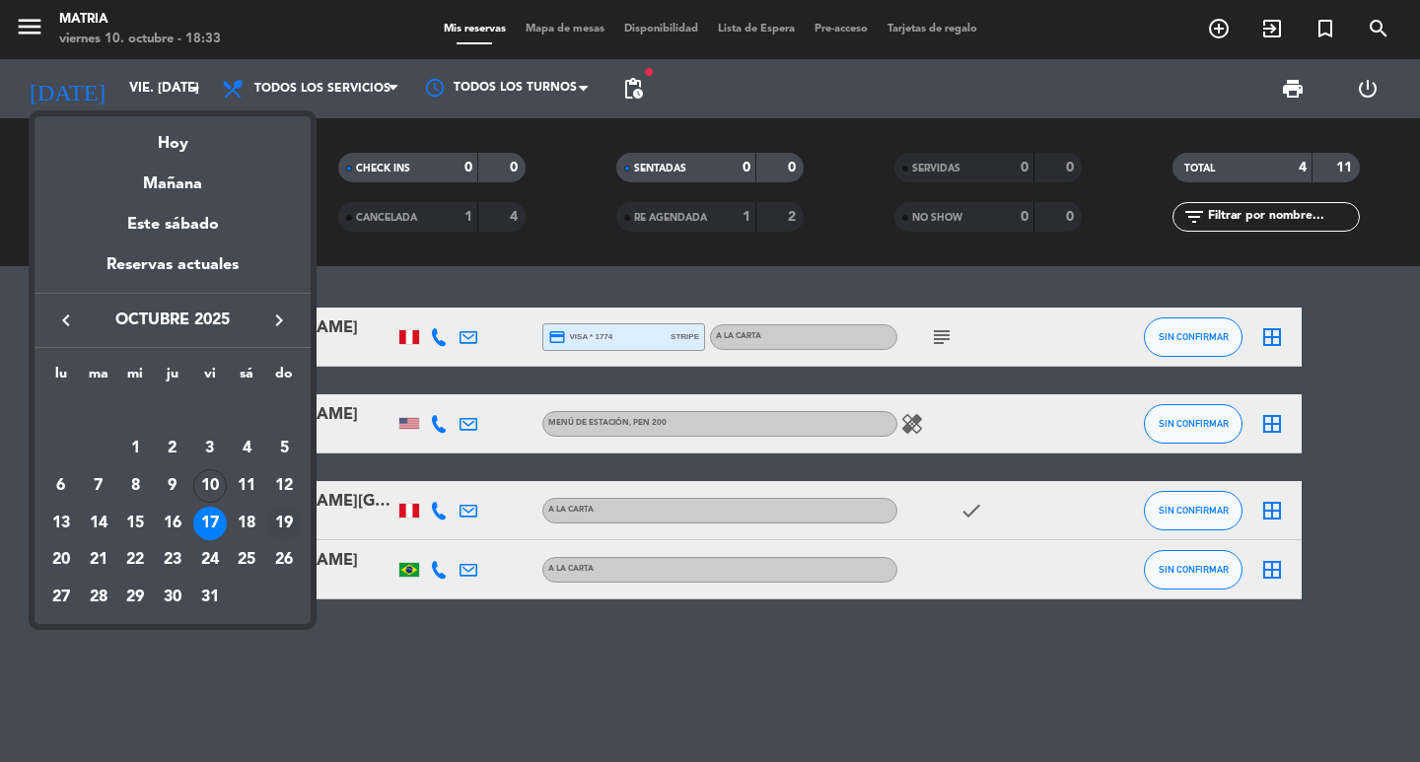
click at [265, 516] on td "19" at bounding box center [283, 523] width 37 height 37
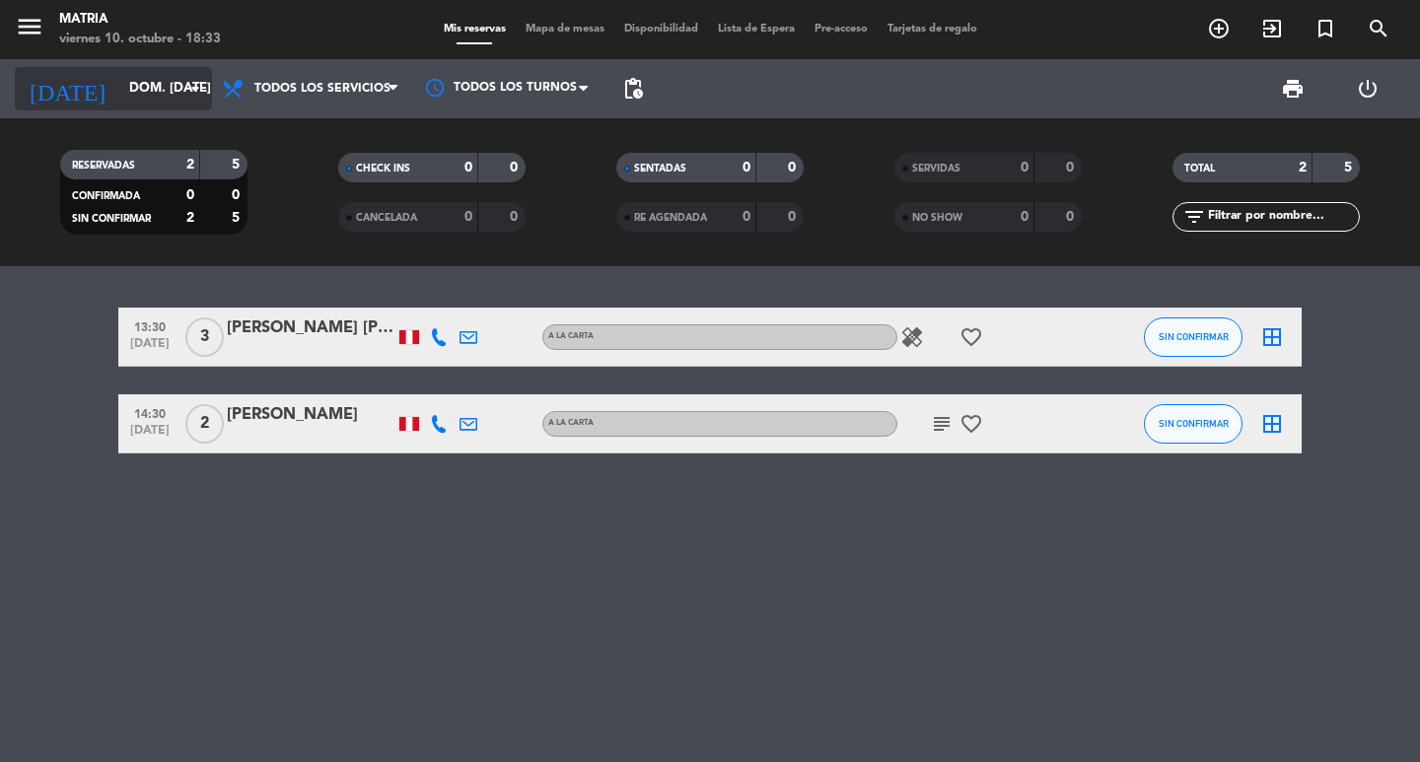
click at [157, 76] on input "dom. [DATE]" at bounding box center [206, 89] width 174 height 36
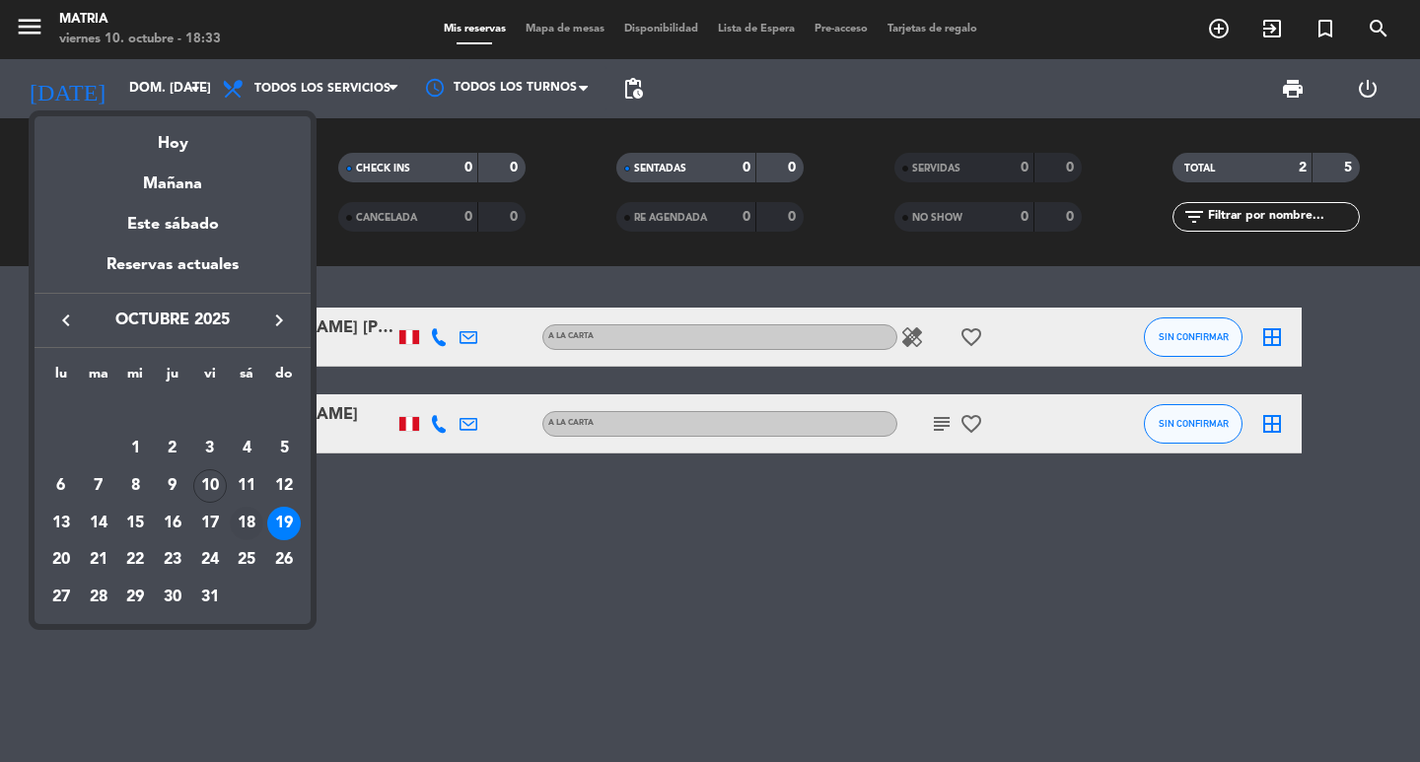
click at [253, 520] on div "18" at bounding box center [247, 524] width 34 height 34
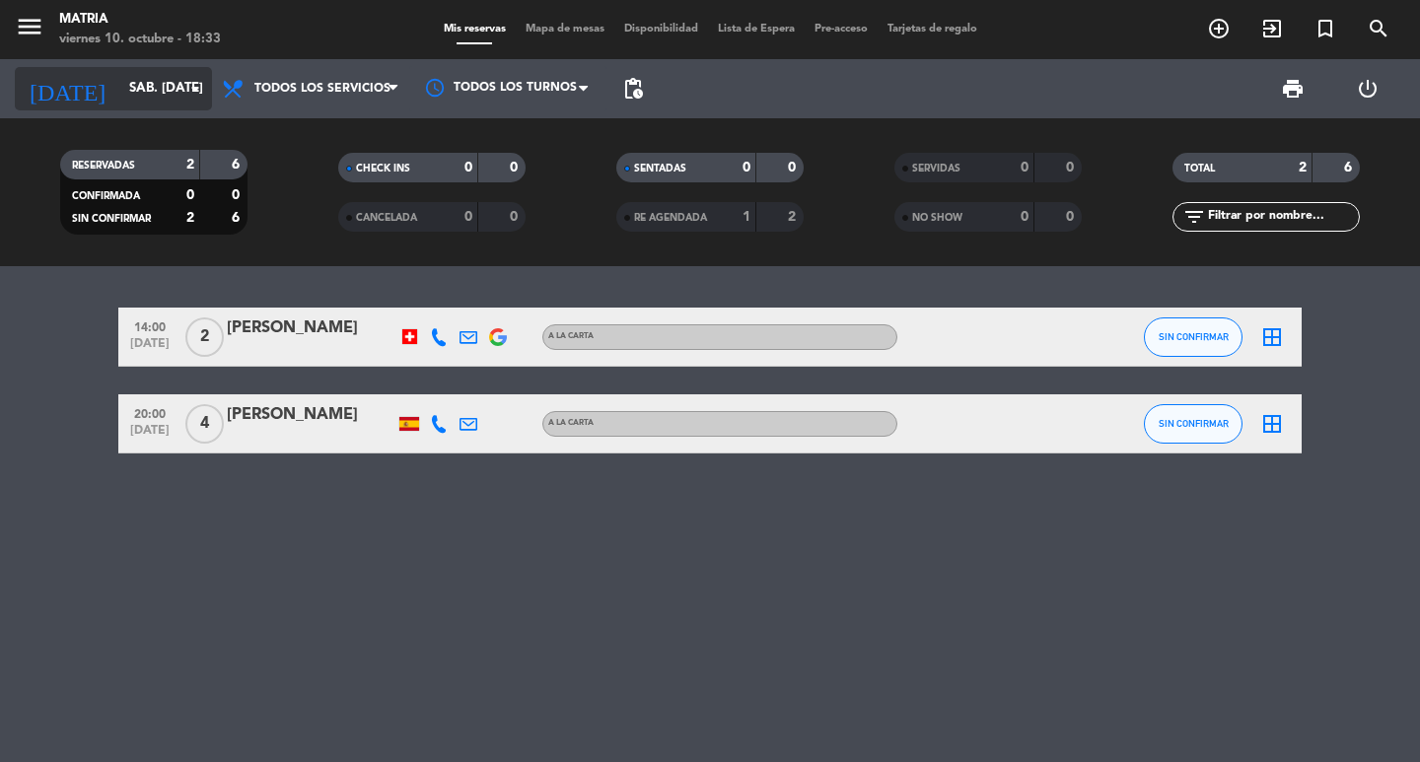
click at [147, 85] on input "sáb. [DATE]" at bounding box center [206, 89] width 174 height 36
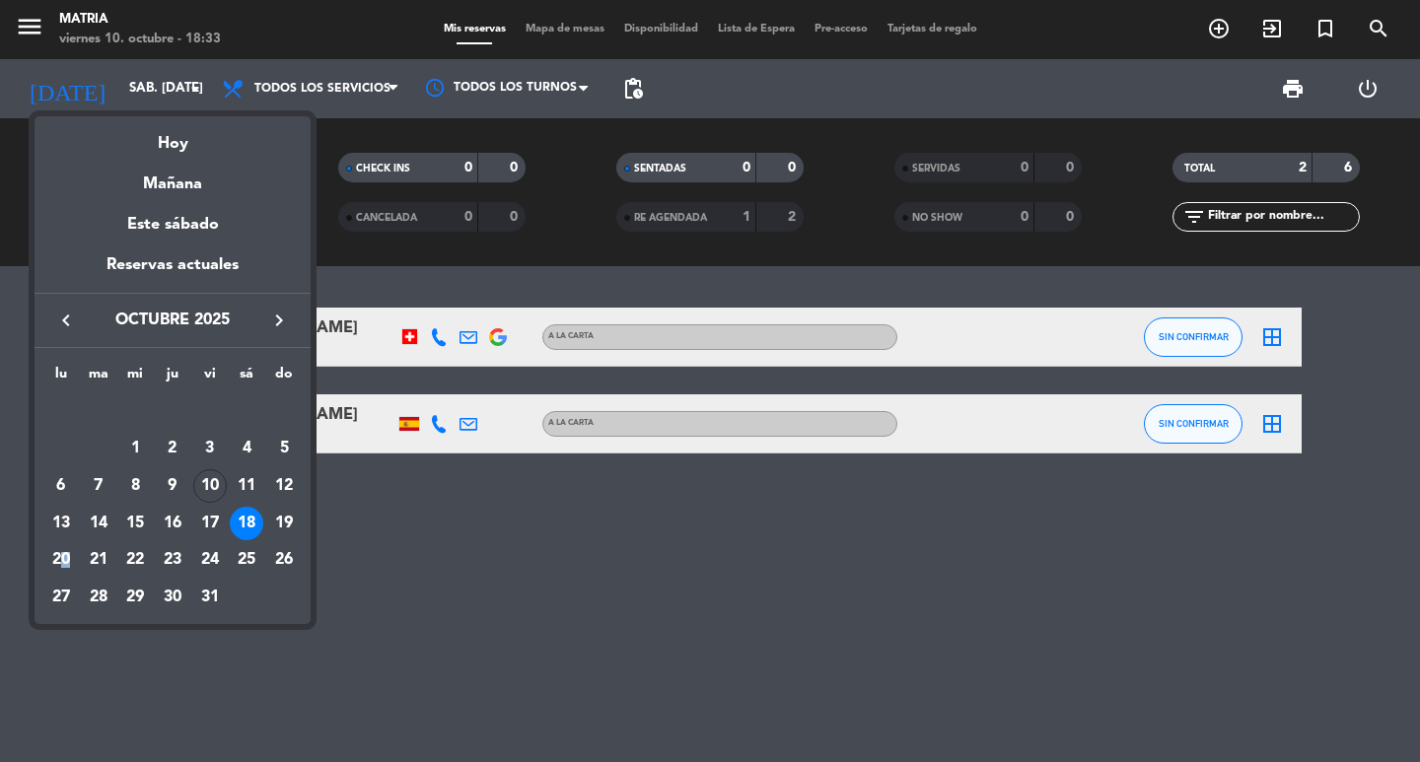
click at [65, 545] on div "20" at bounding box center [61, 561] width 34 height 34
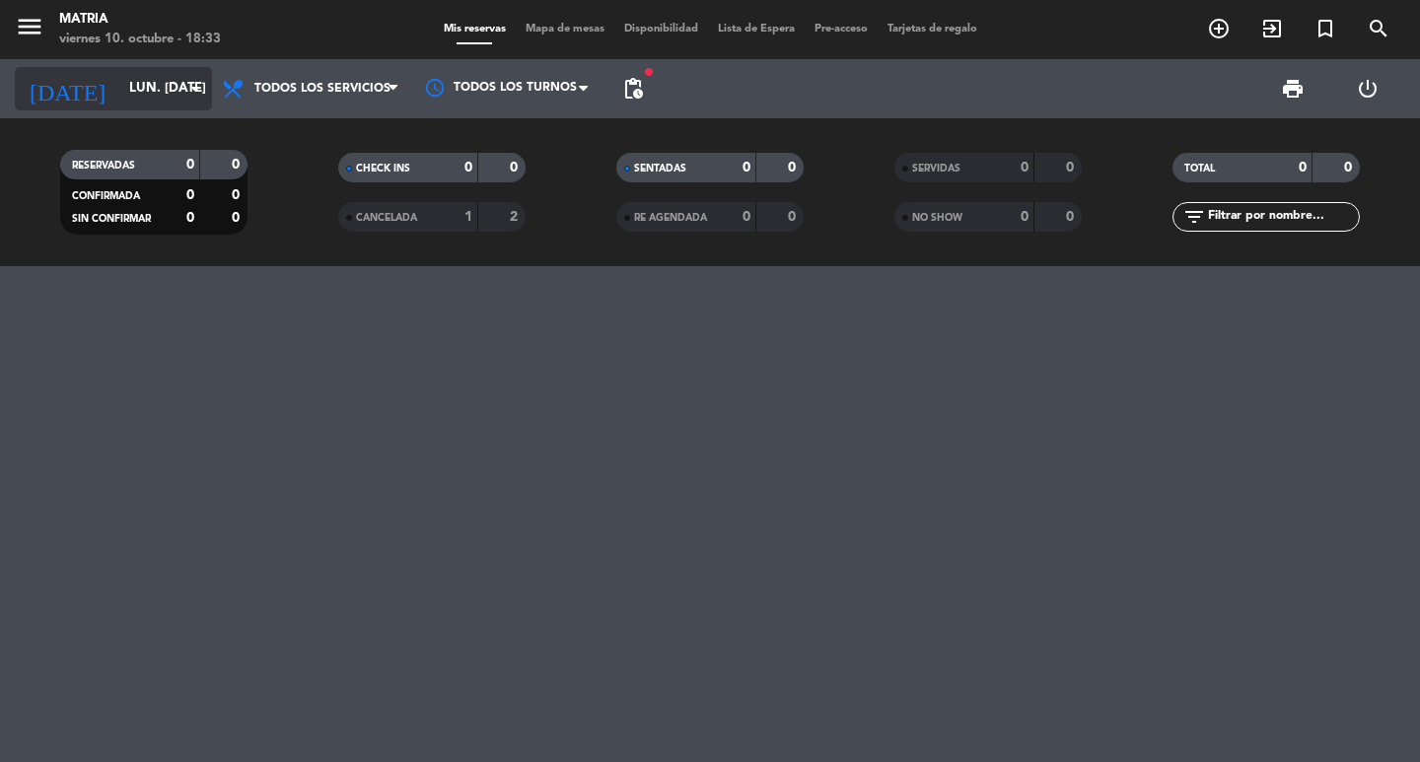
click at [119, 82] on input "lun. [DATE]" at bounding box center [206, 89] width 174 height 36
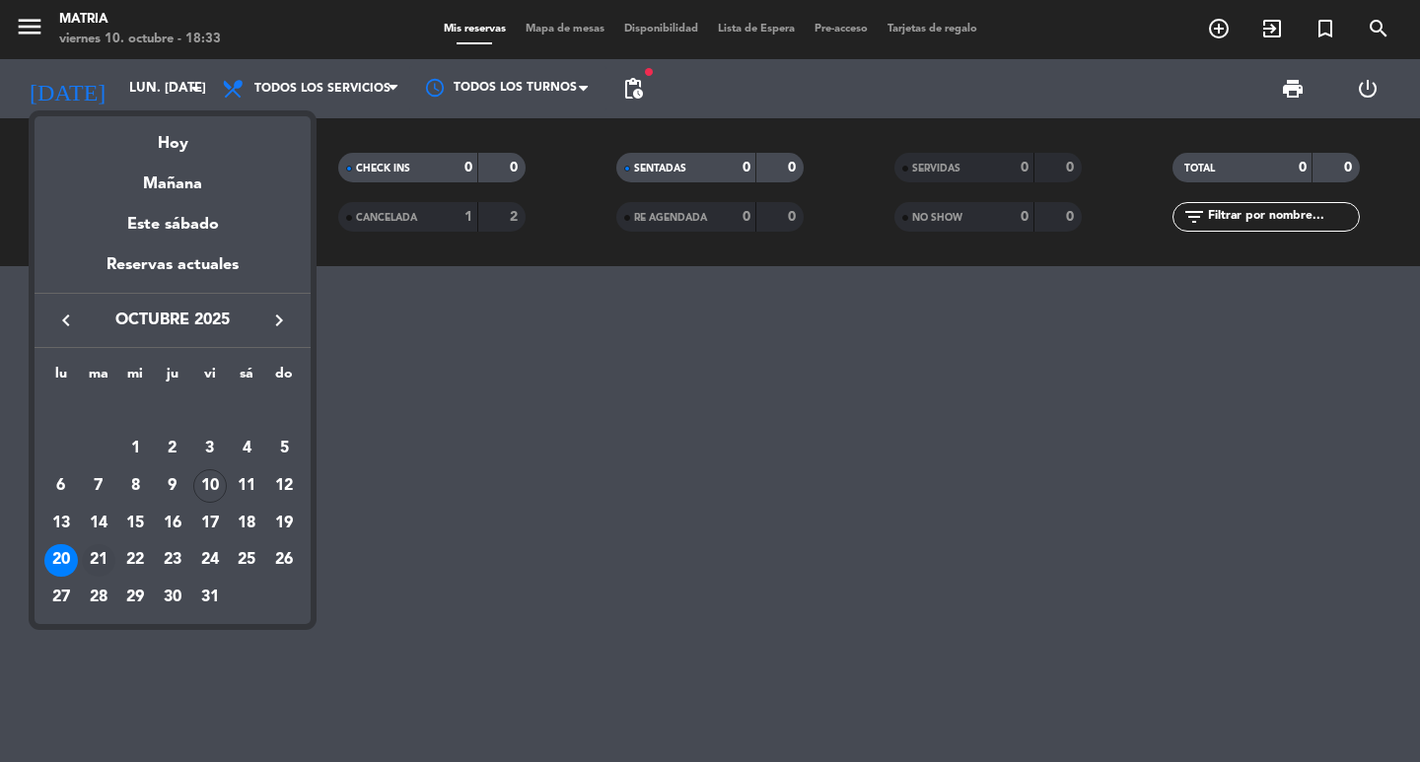
click at [96, 555] on div "21" at bounding box center [99, 561] width 34 height 34
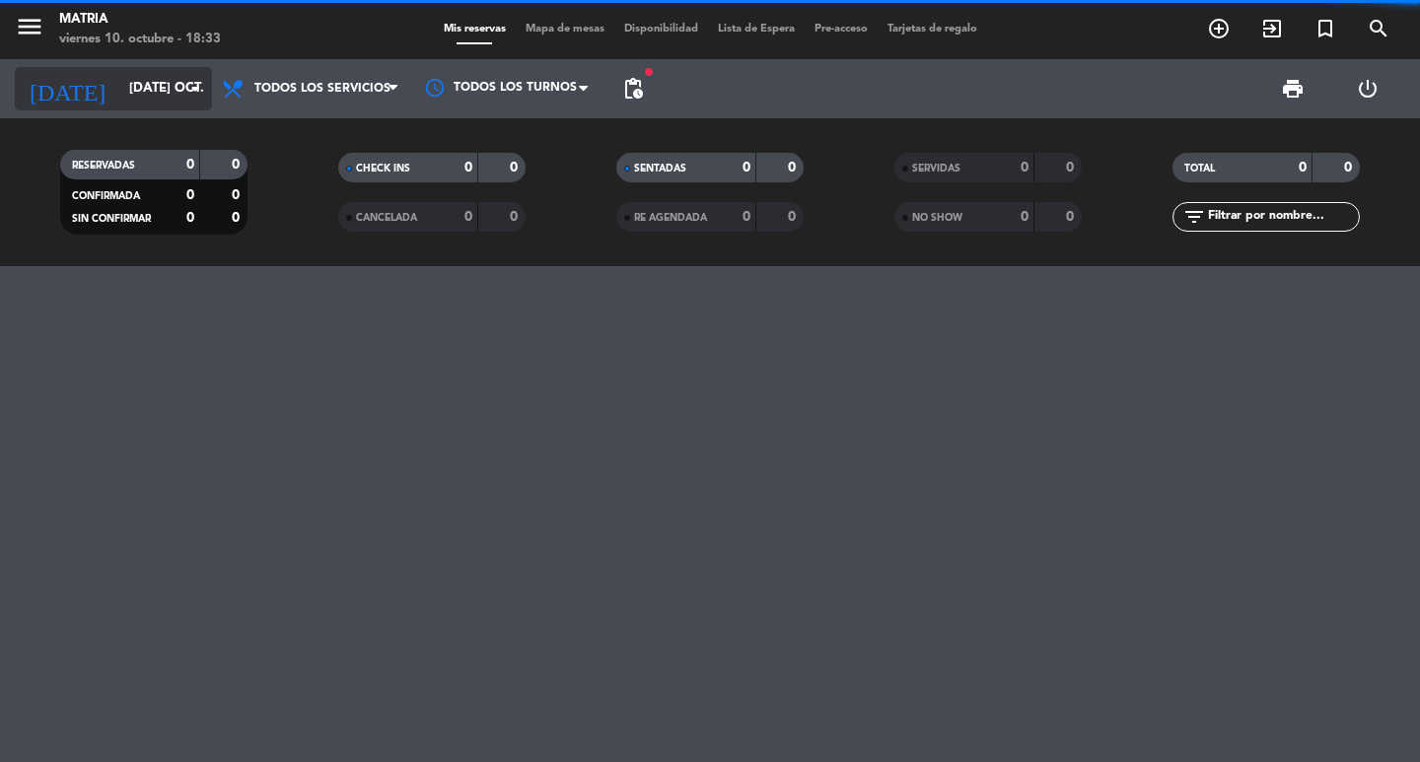
click at [119, 107] on div "[DATE] [DATE] oct. arrow_drop_down" at bounding box center [113, 88] width 197 height 43
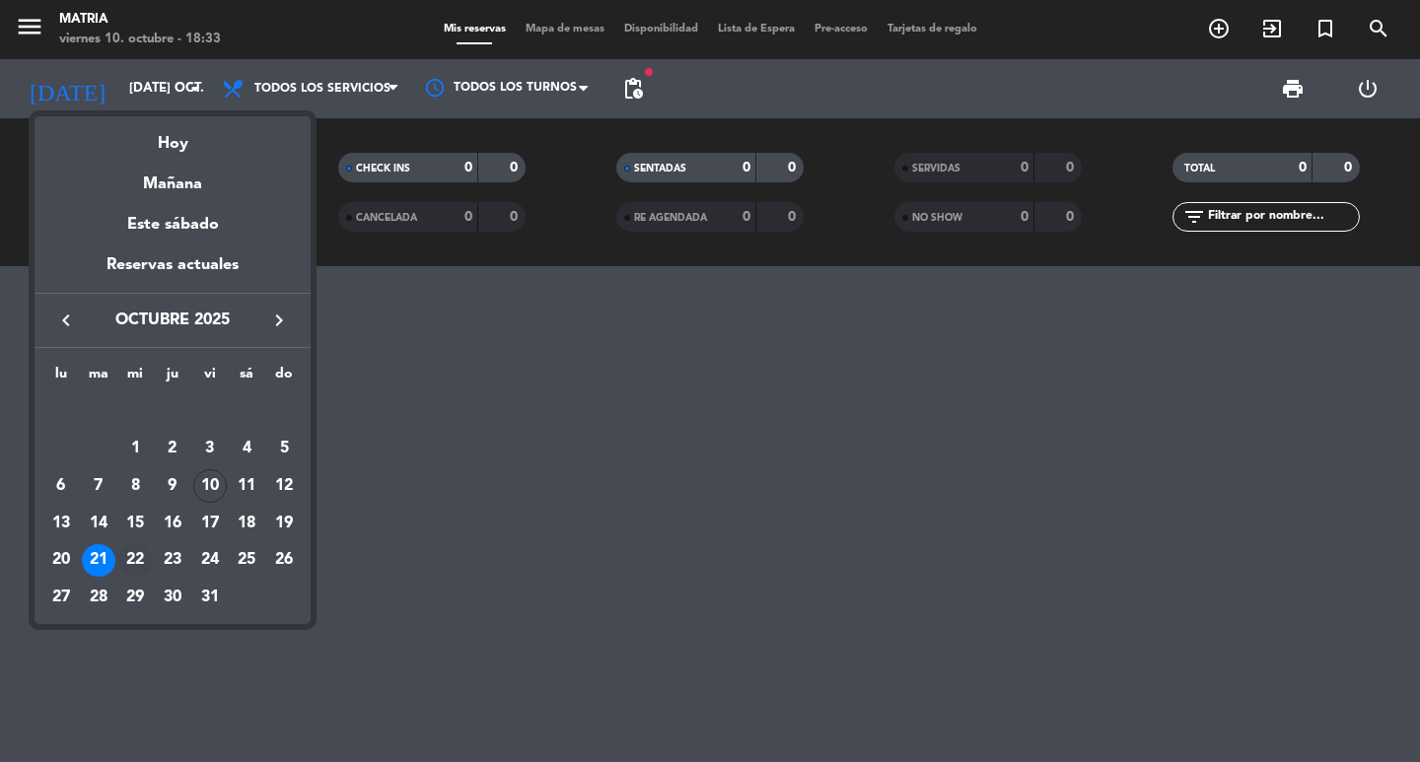
click at [141, 561] on div "22" at bounding box center [135, 561] width 34 height 34
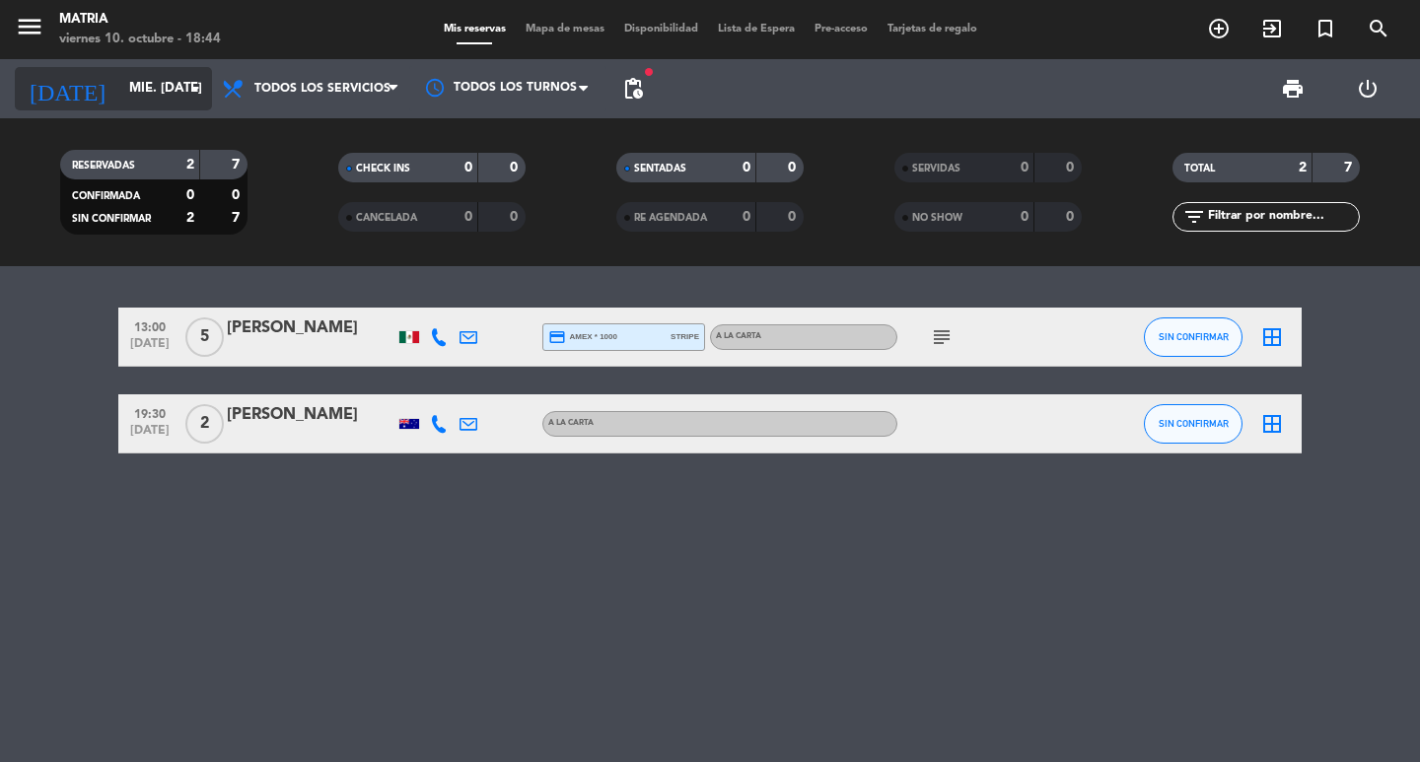
click at [150, 107] on div "[DATE] mié. [DATE] arrow_drop_down" at bounding box center [113, 88] width 197 height 43
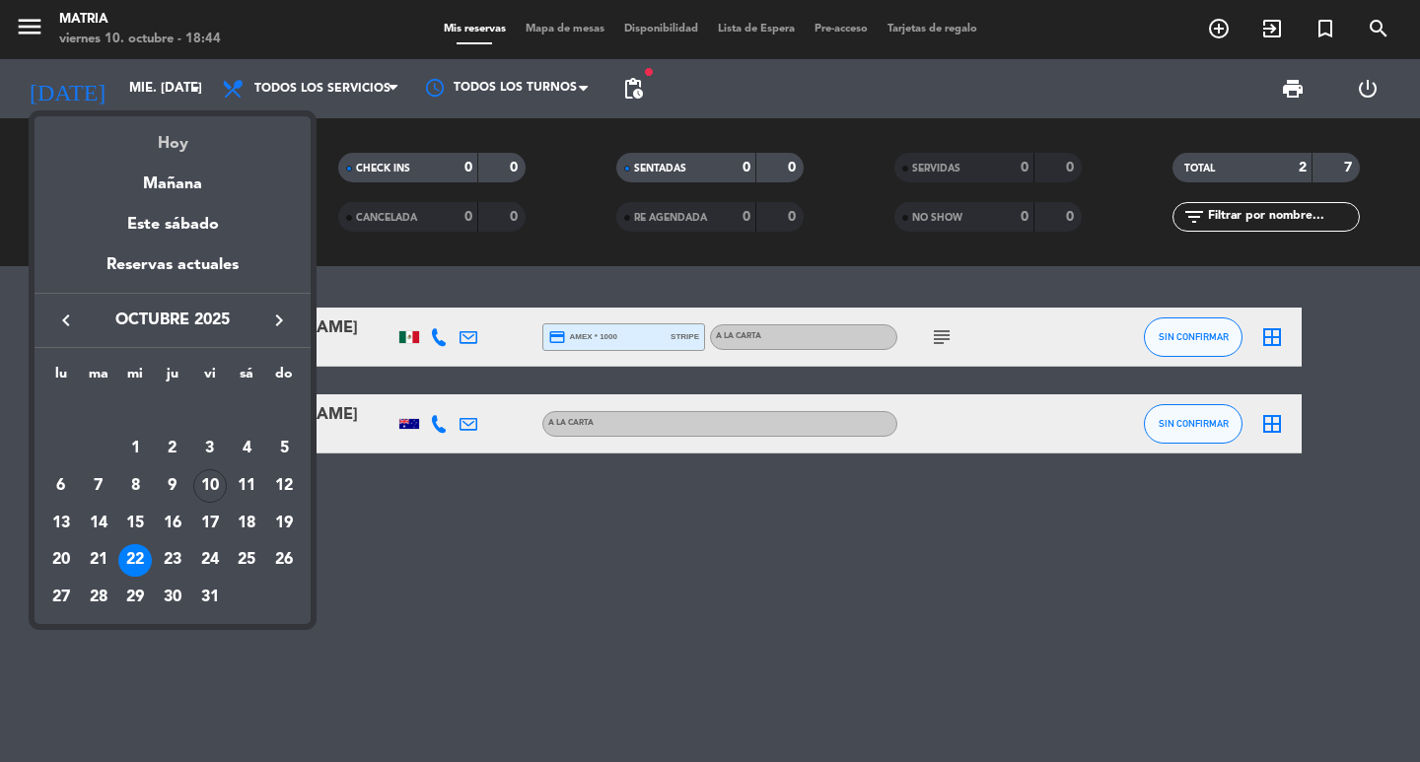
click at [165, 137] on div "Hoy" at bounding box center [173, 136] width 276 height 40
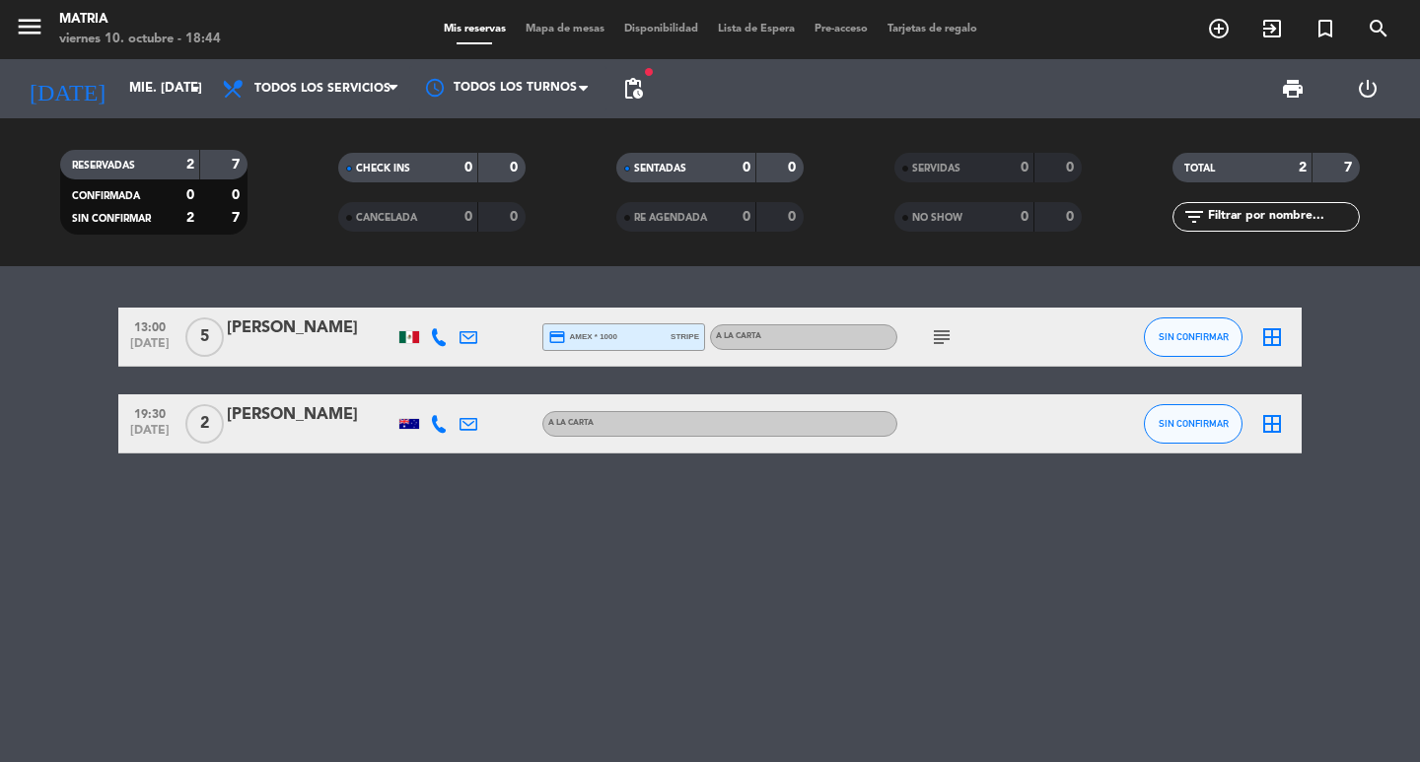
type input "vie. [DATE]"
